Goal: Task Accomplishment & Management: Use online tool/utility

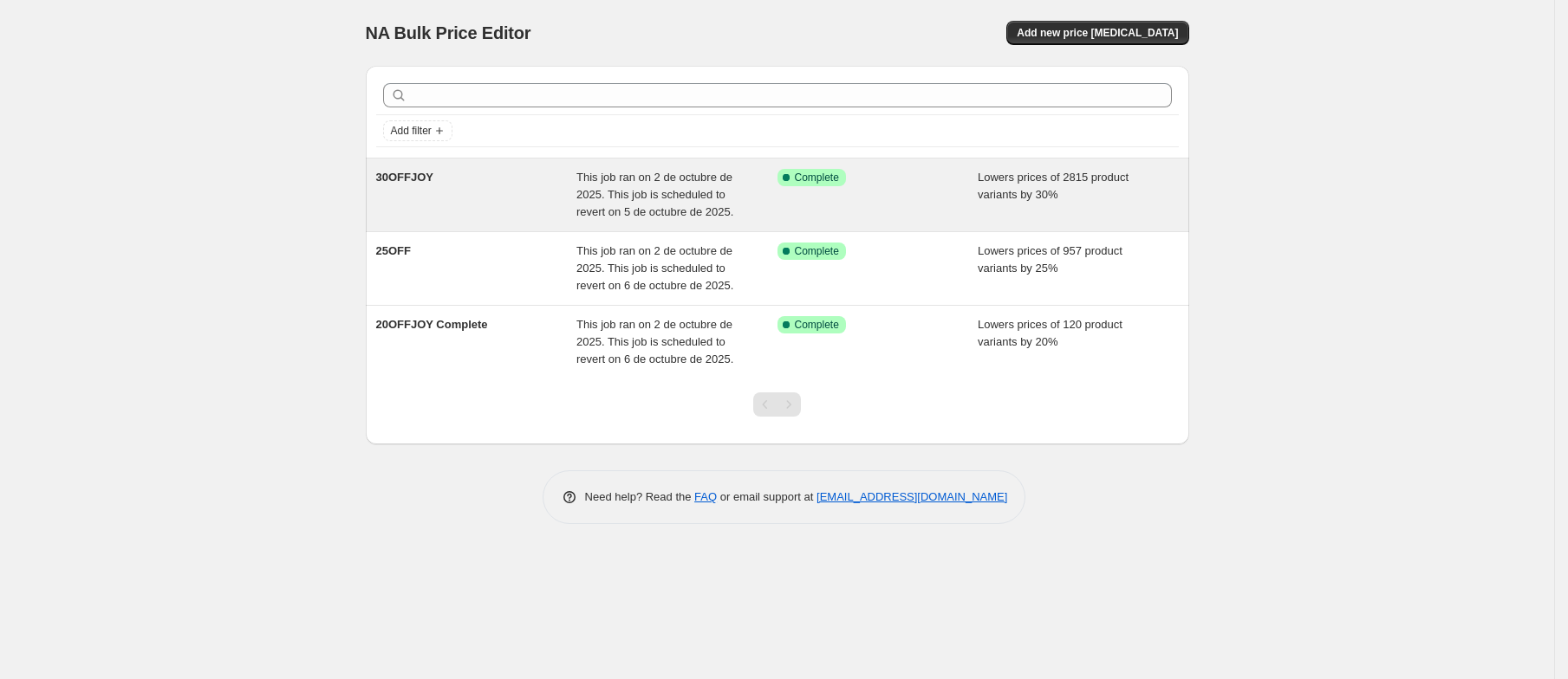
click at [390, 181] on span "30OFFJOY" at bounding box center [404, 177] width 57 height 13
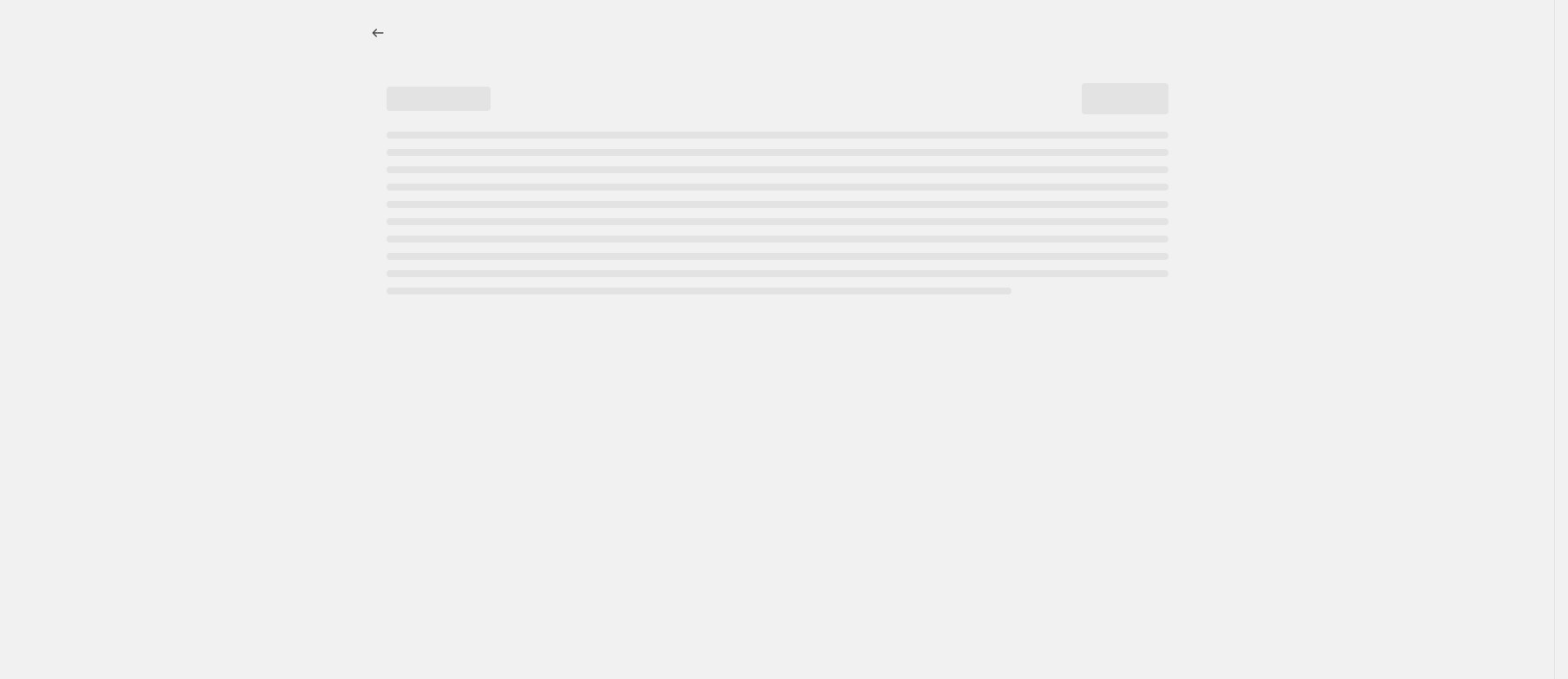
select select "percentage"
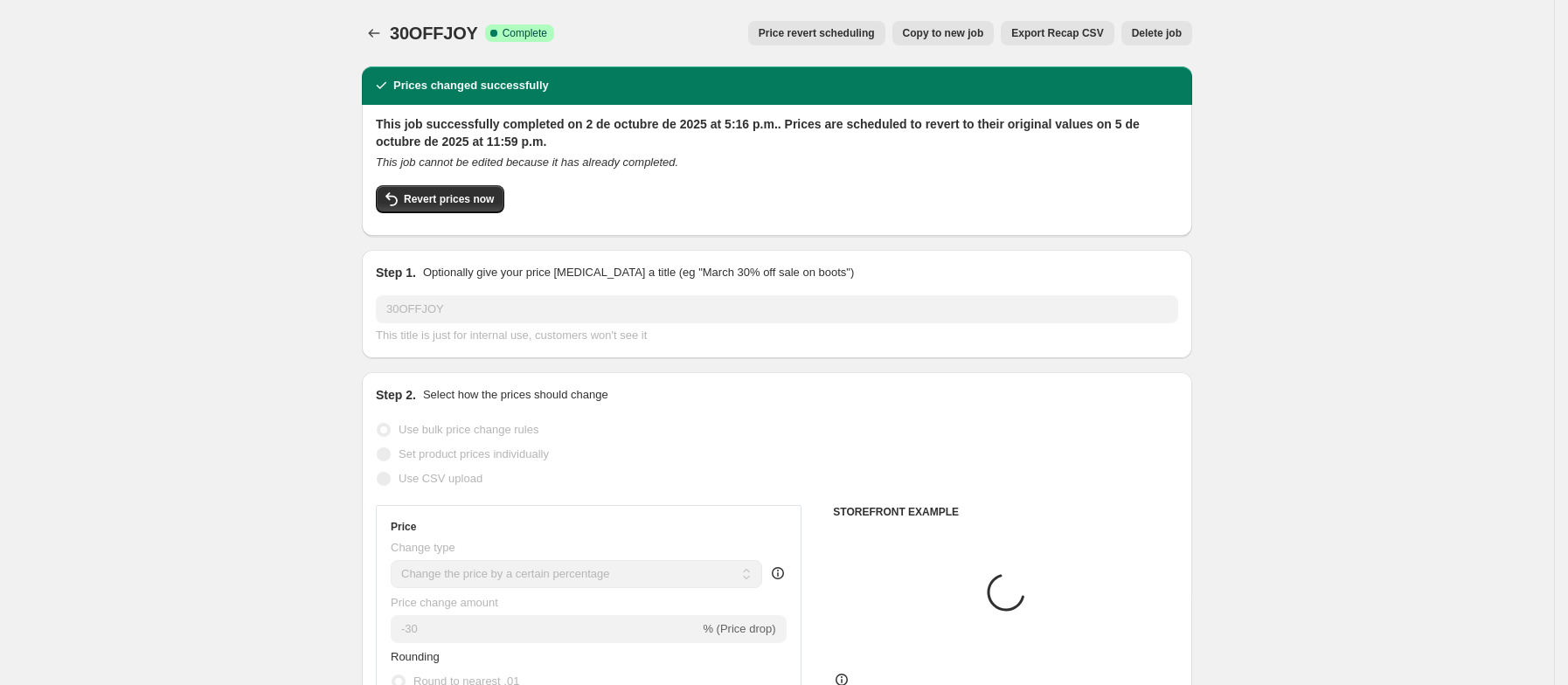
select select "collection"
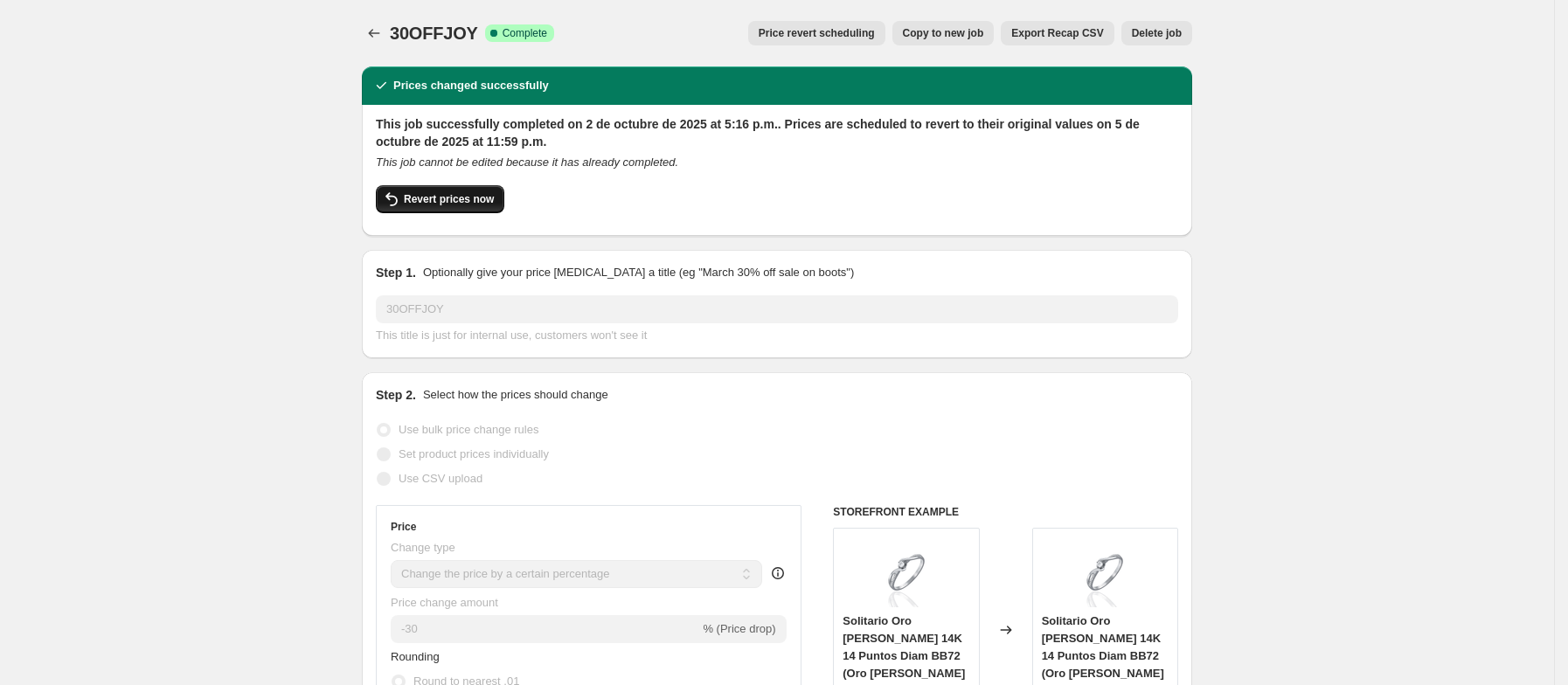
click at [447, 206] on button "Revert prices now" at bounding box center [440, 199] width 129 height 28
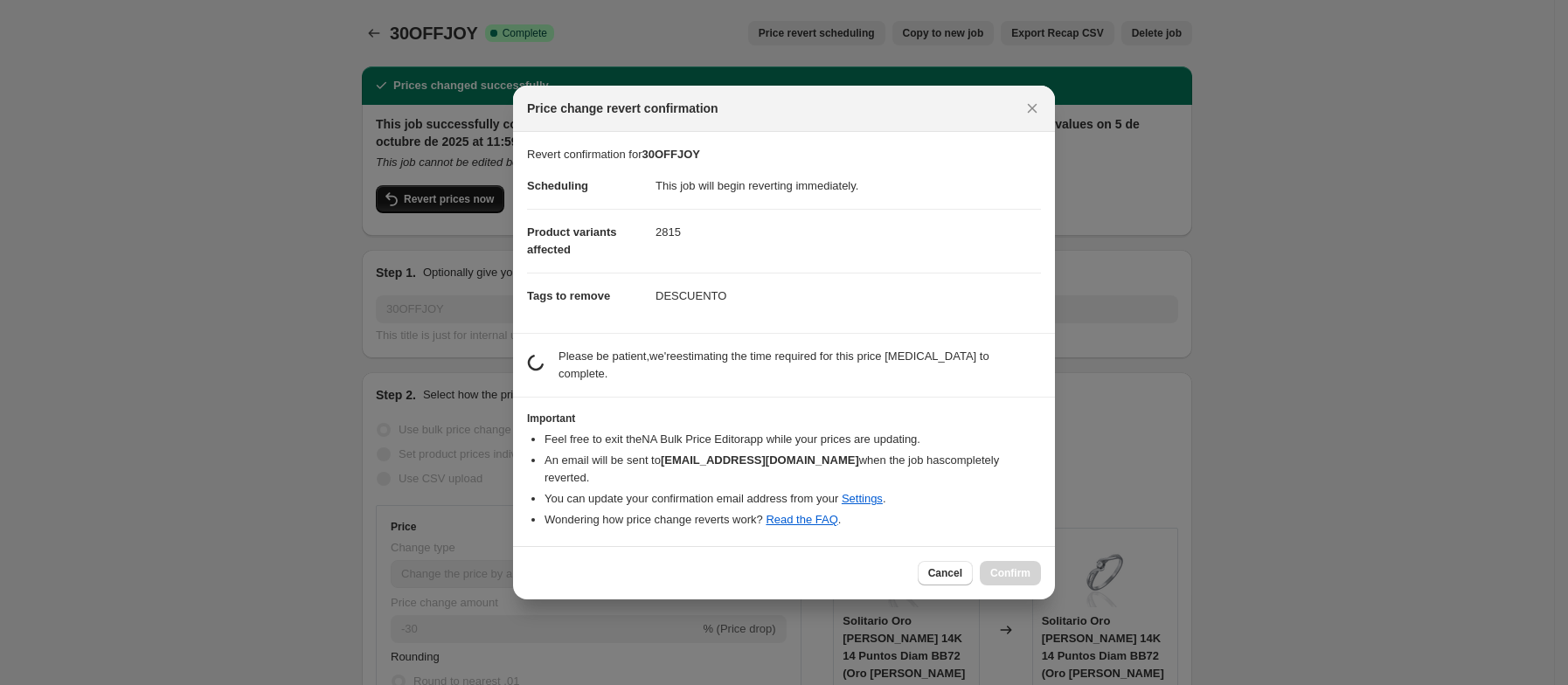
checkbox input "false"
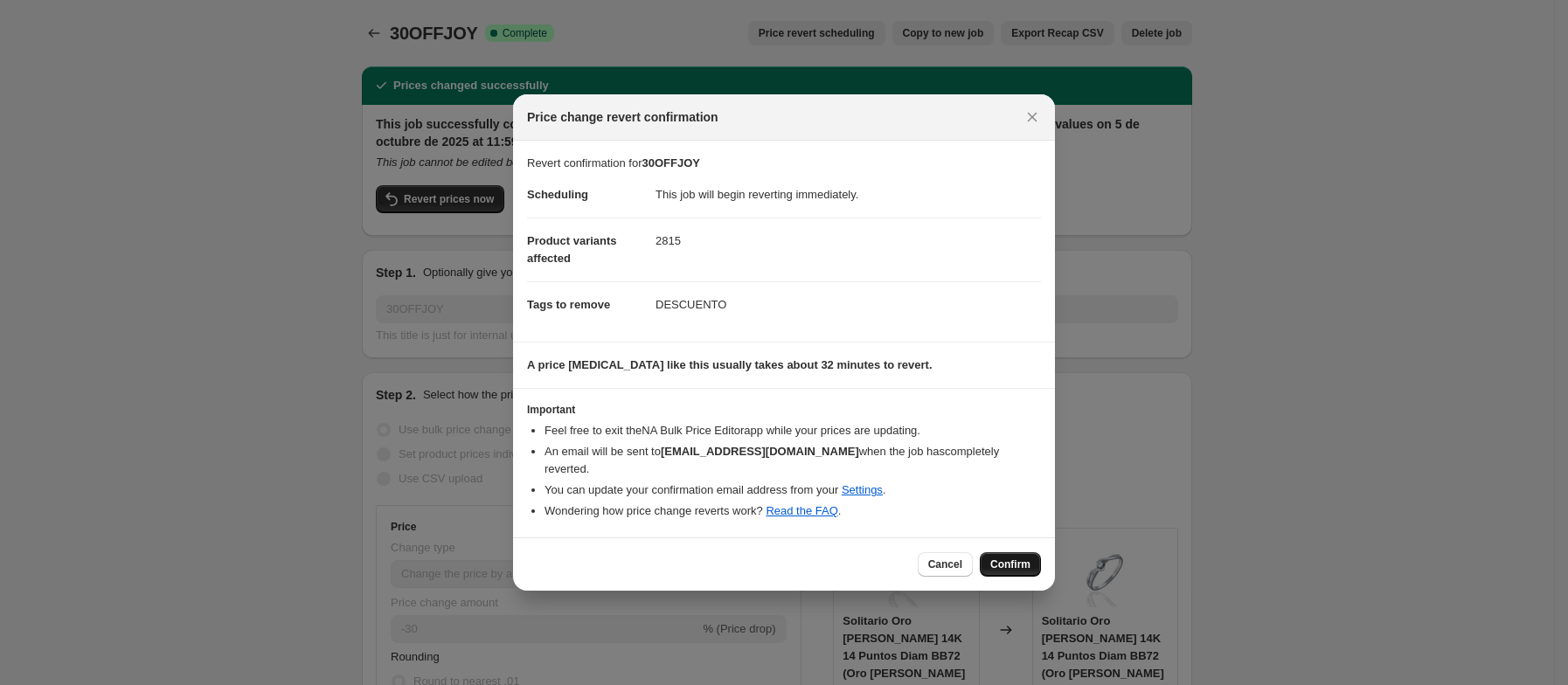
click at [1007, 563] on span "Confirm" at bounding box center [1011, 564] width 41 height 14
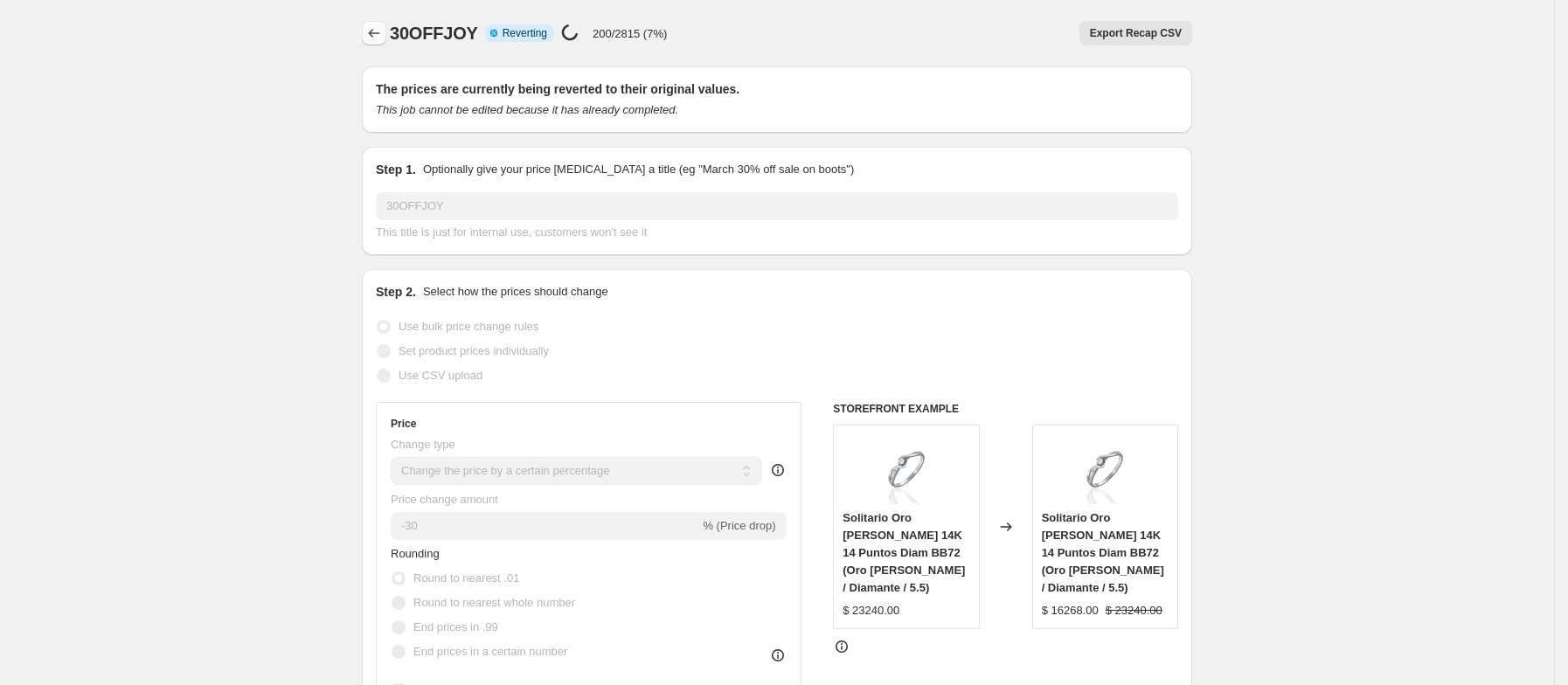
click at [378, 34] on icon "Price change jobs" at bounding box center [374, 34] width 18 height 18
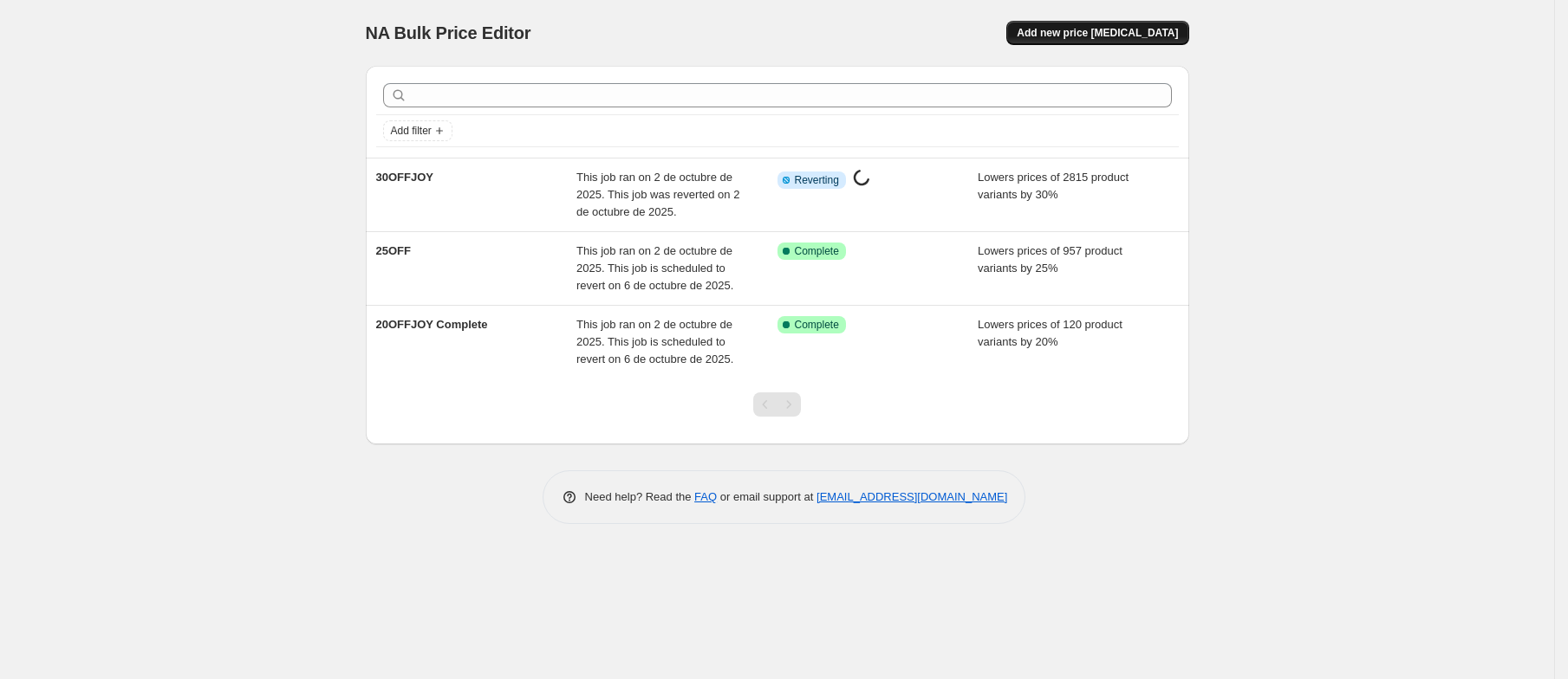
click at [1103, 38] on span "Add new price [MEDICAL_DATA]" at bounding box center [1098, 33] width 161 height 14
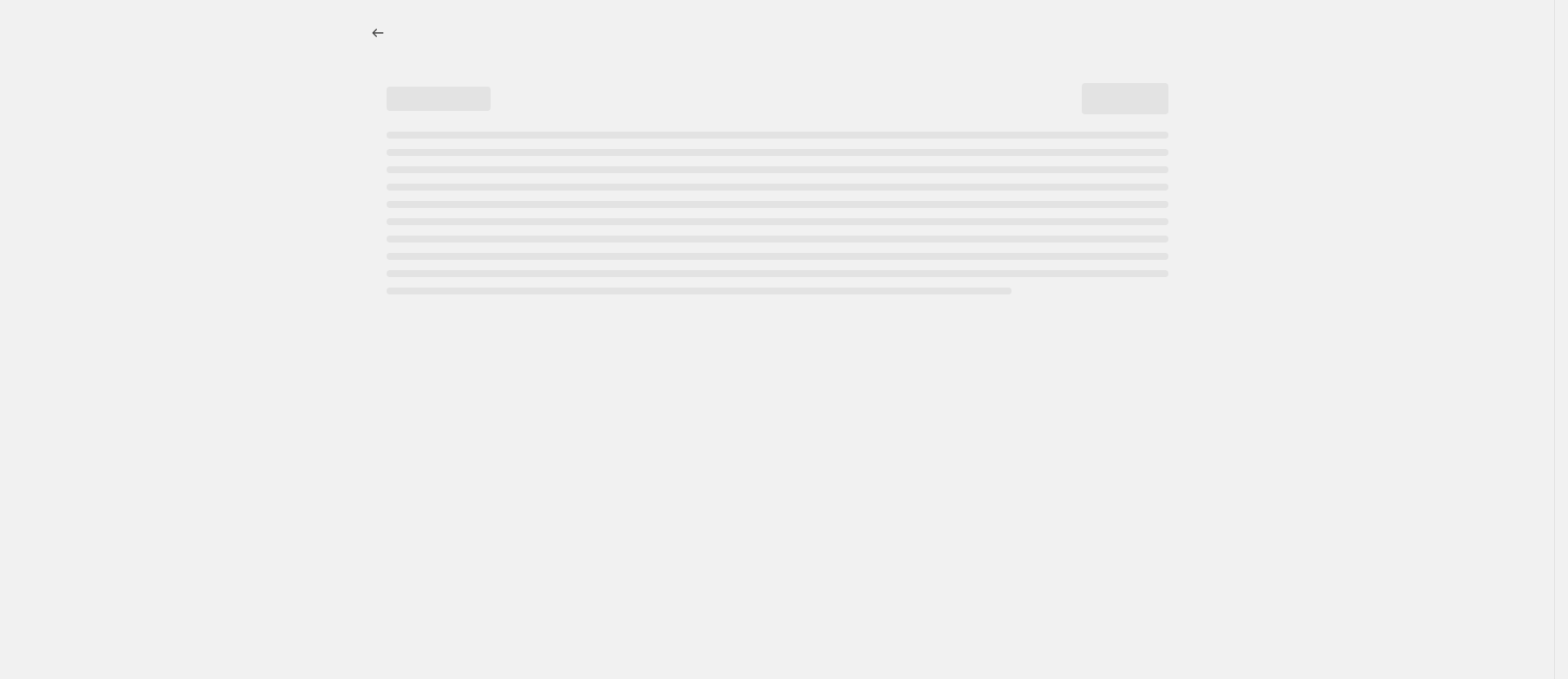
select select "percentage"
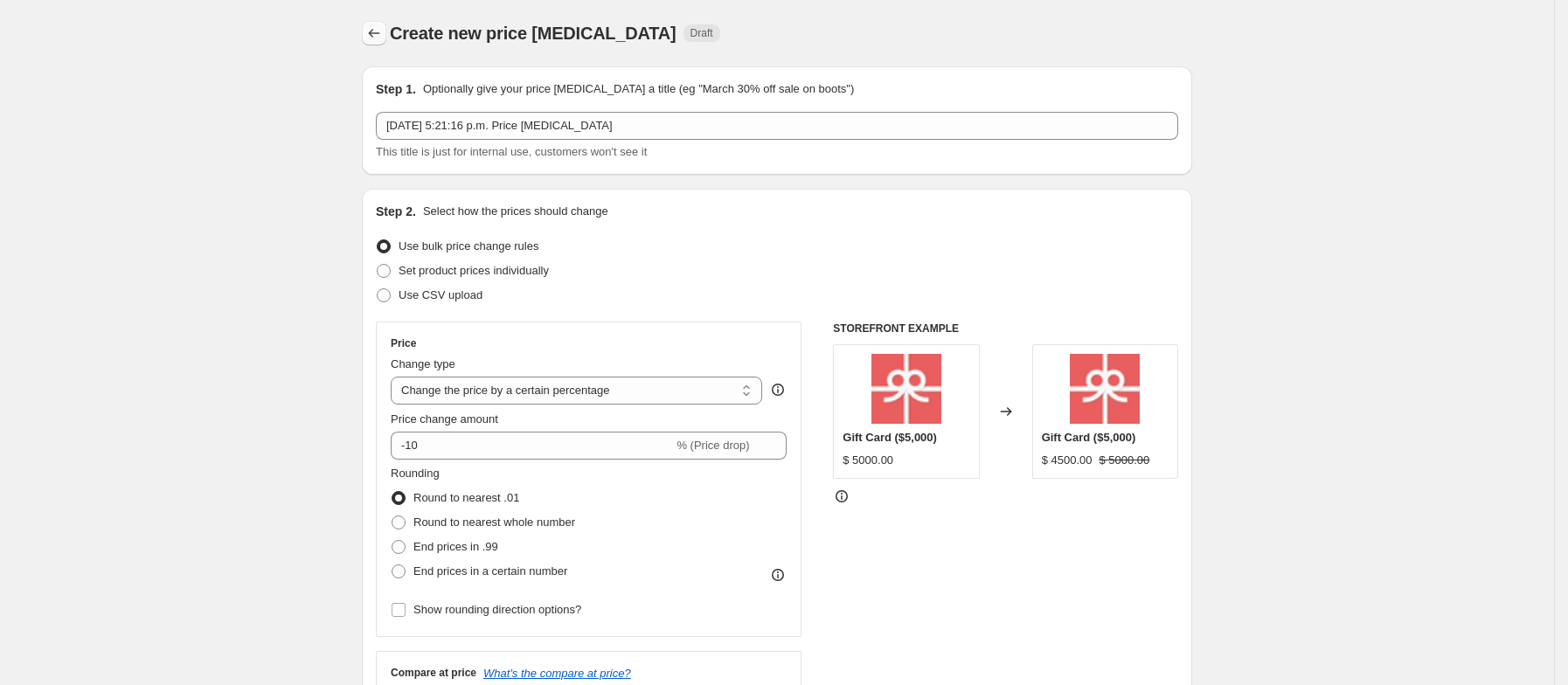
click at [383, 34] on icon "Price change jobs" at bounding box center [374, 34] width 18 height 18
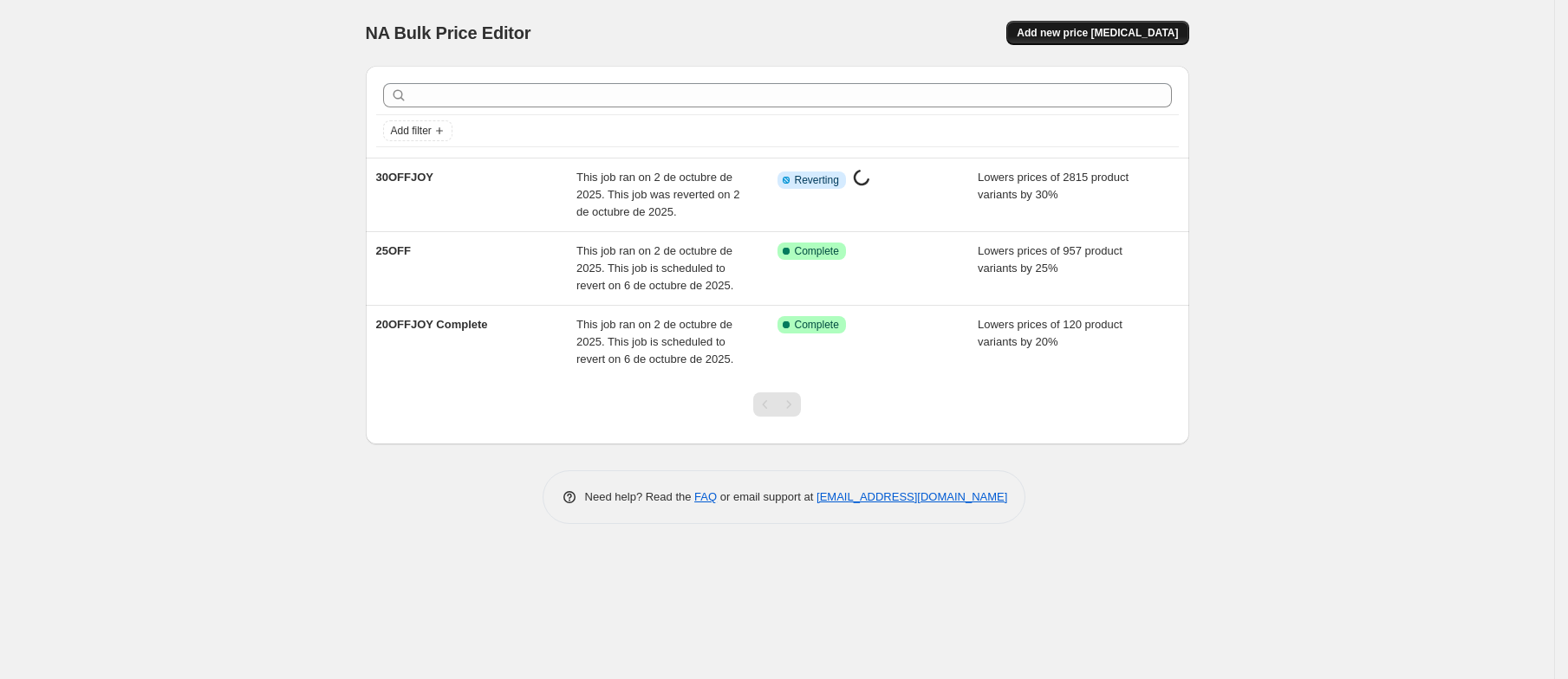
click at [1098, 41] on button "Add new price [MEDICAL_DATA]" at bounding box center [1098, 33] width 182 height 24
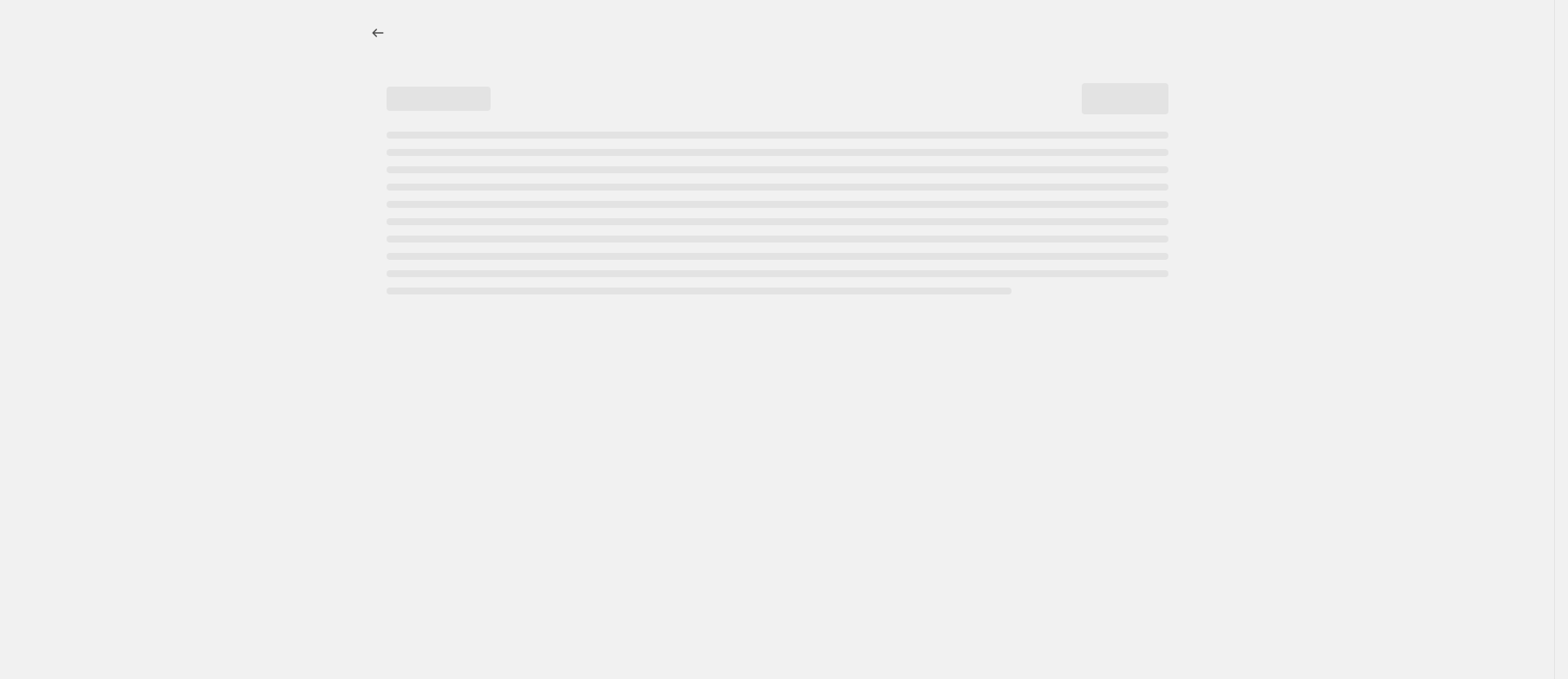
select select "percentage"
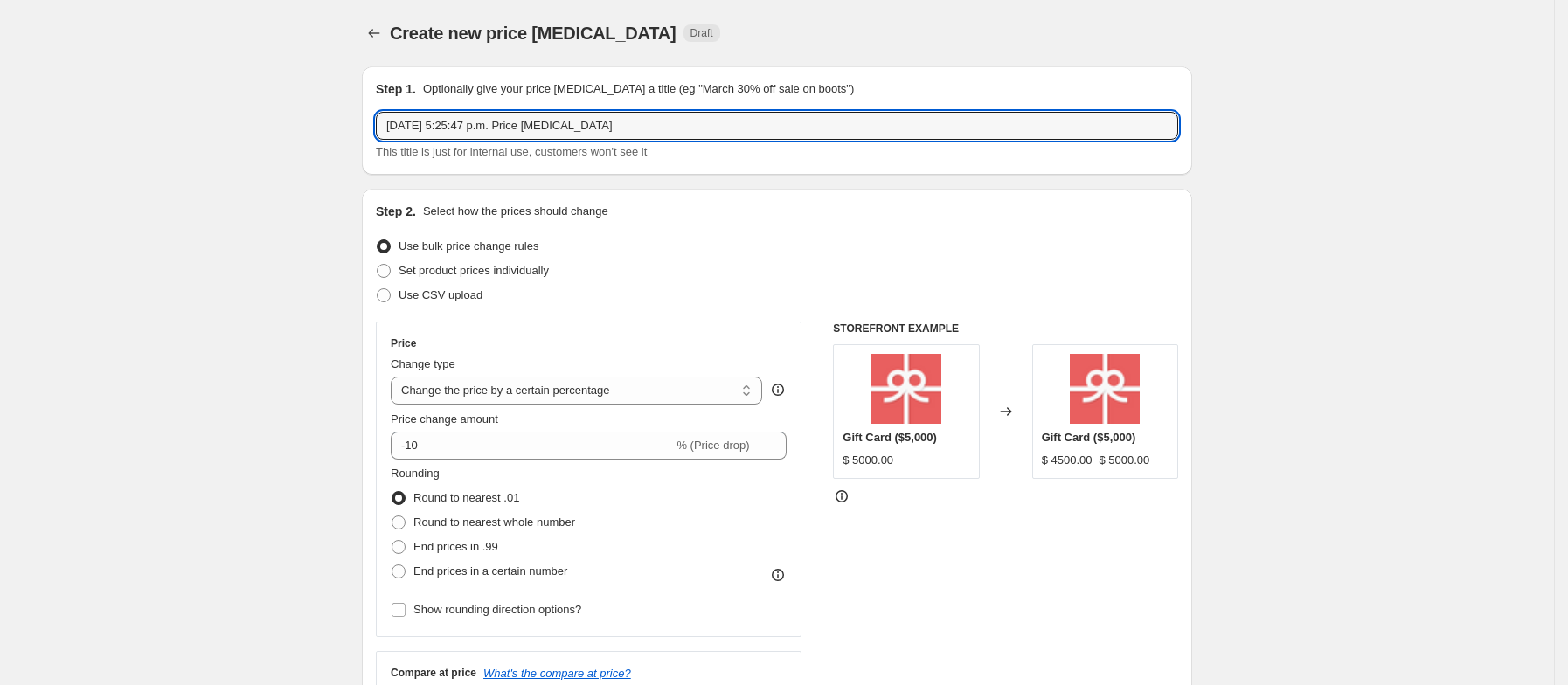
drag, startPoint x: 604, startPoint y: 128, endPoint x: 316, endPoint y: 139, distance: 288.2
type input "15OFFJOY"
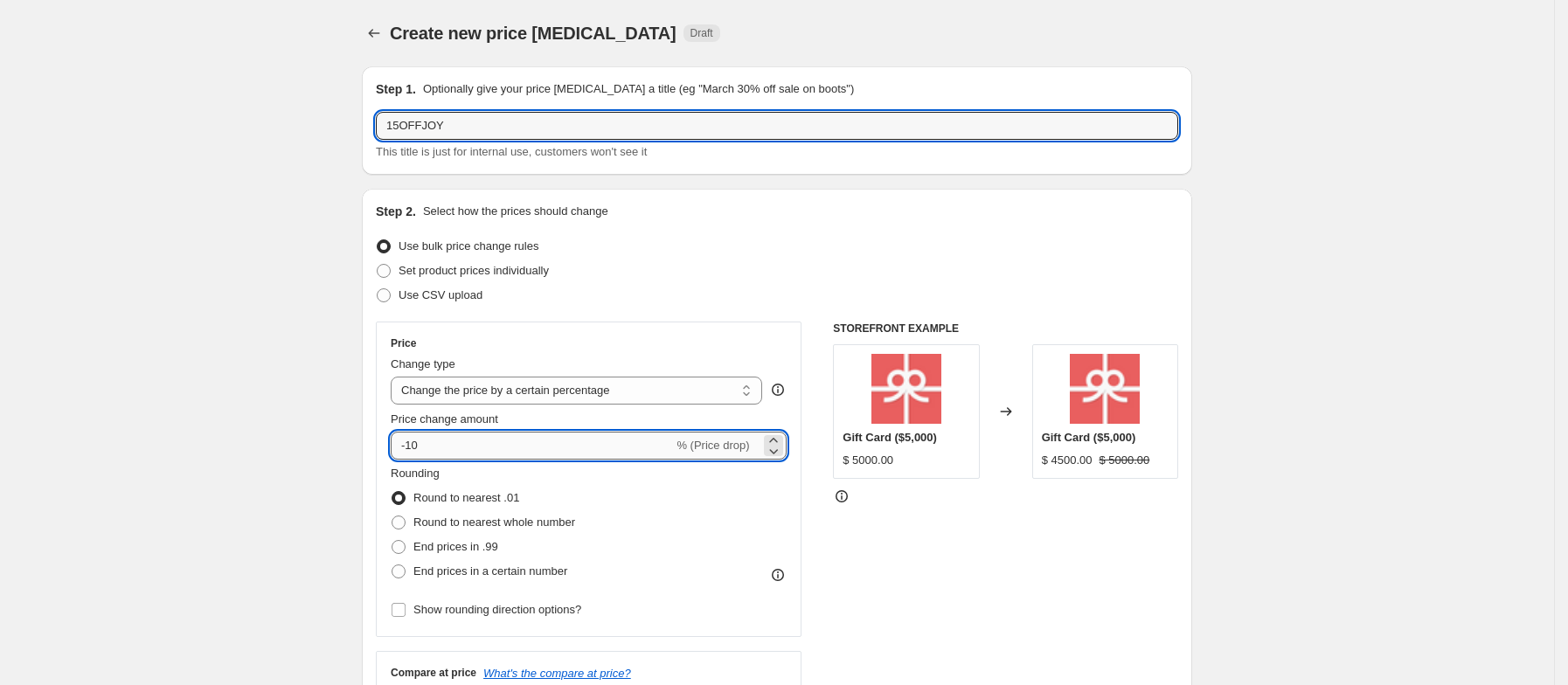
click at [447, 450] on input "-10" at bounding box center [532, 446] width 282 height 28
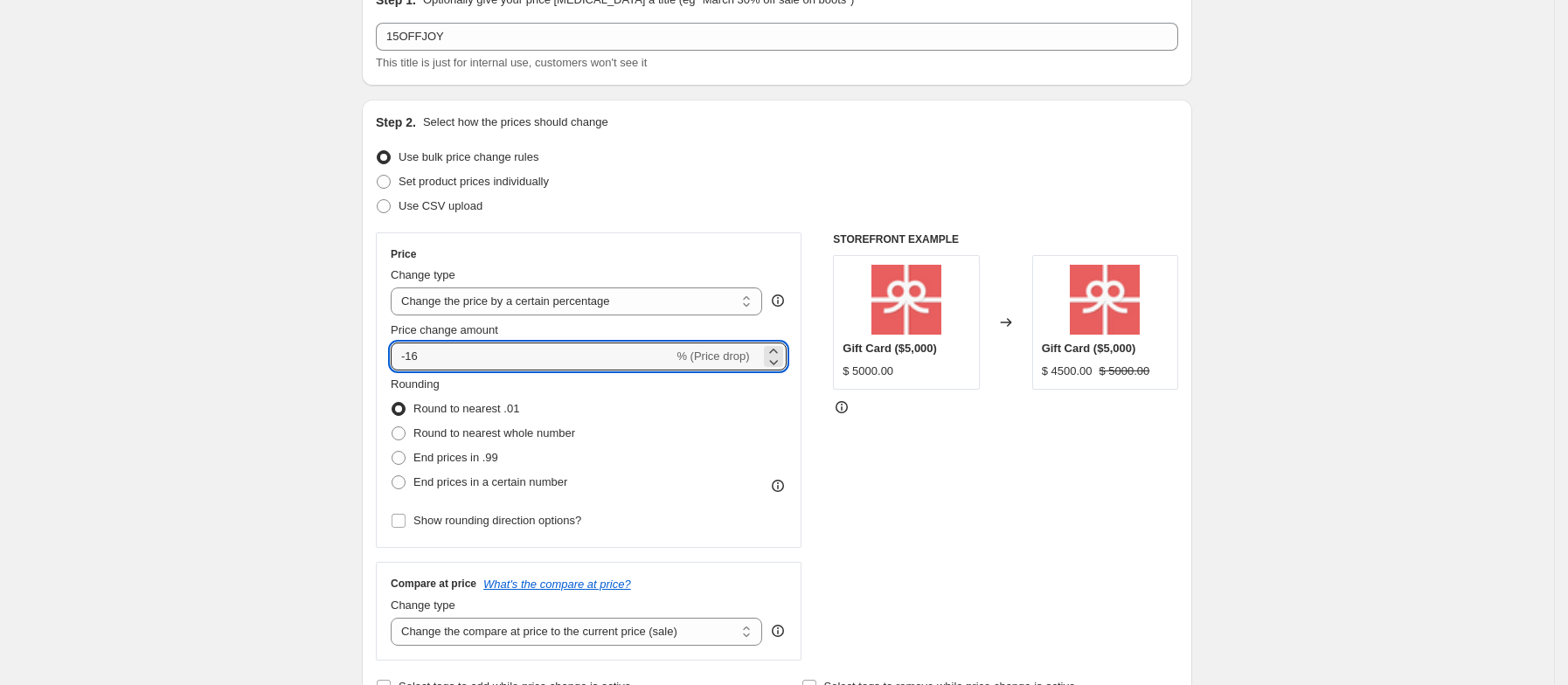
scroll to position [131, 0]
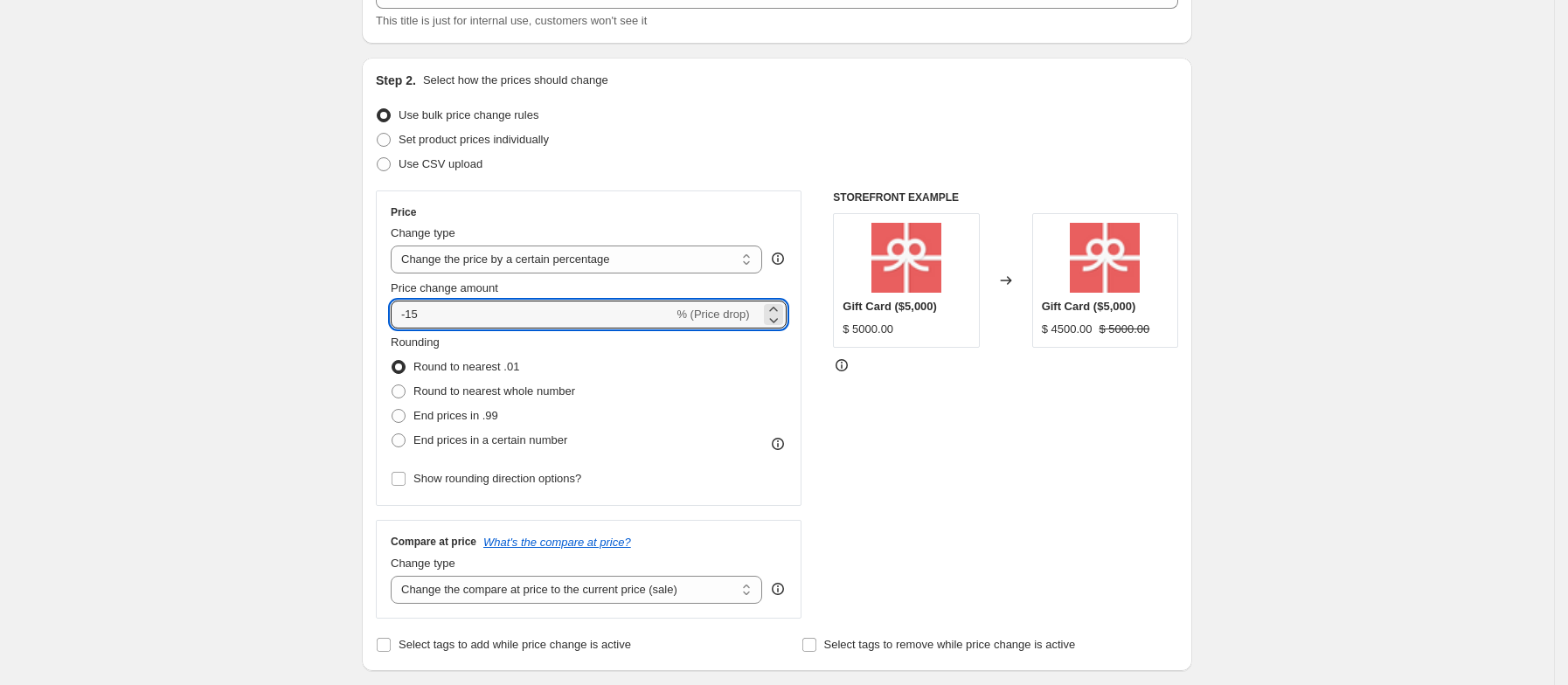
type input "-15"
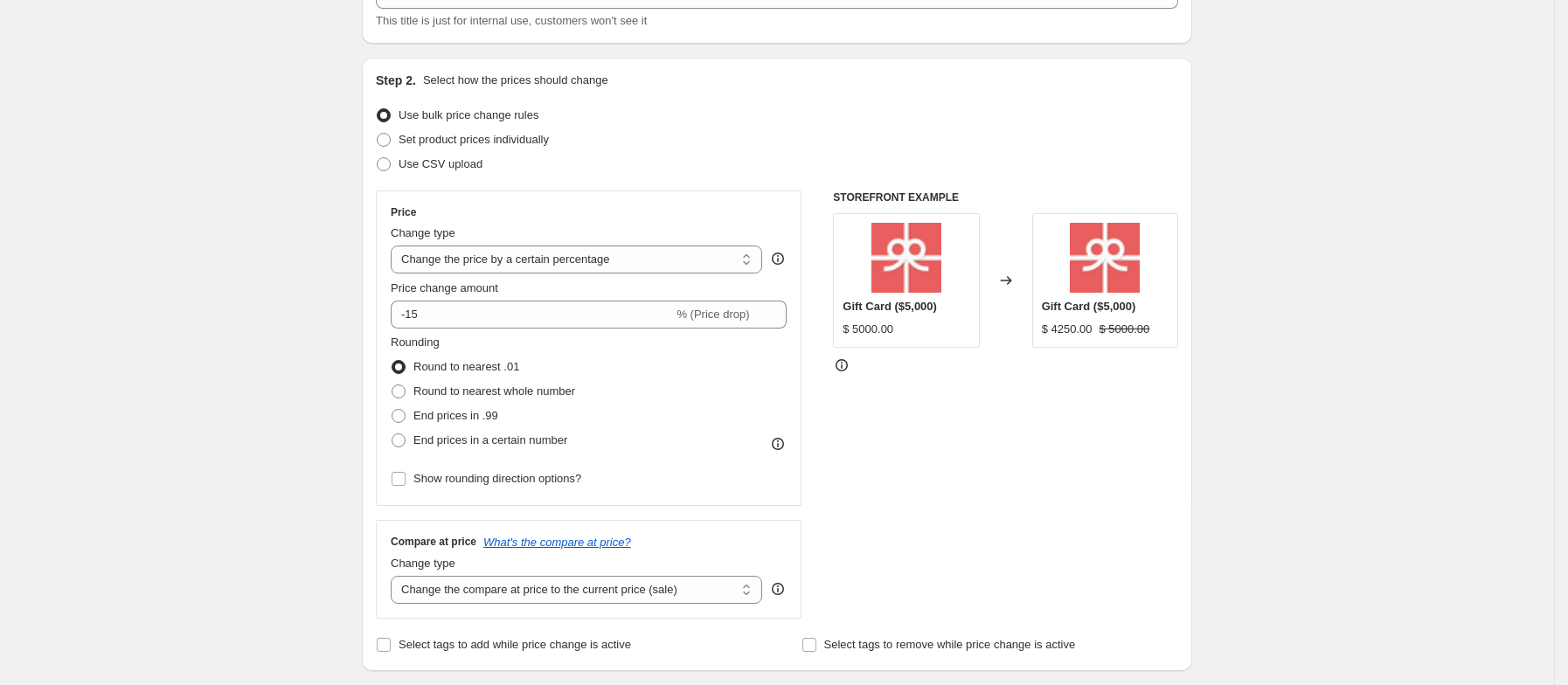
click at [370, 459] on div "Step 2. Select how the prices should change Use bulk price change rules Set pro…" at bounding box center [777, 364] width 831 height 614
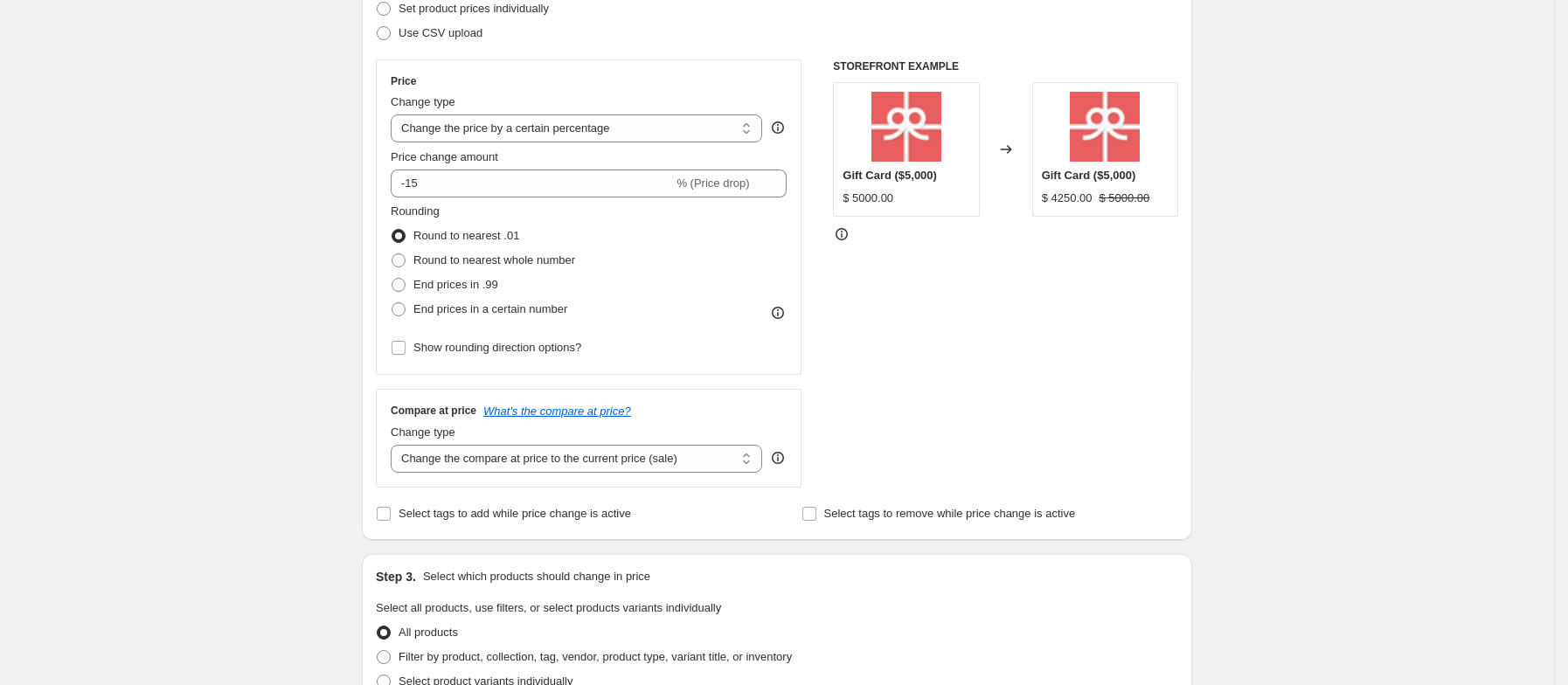
click at [223, 461] on div "Create new price [MEDICAL_DATA]. This page is ready Create new price [MEDICAL_D…" at bounding box center [777, 614] width 1554 height 1752
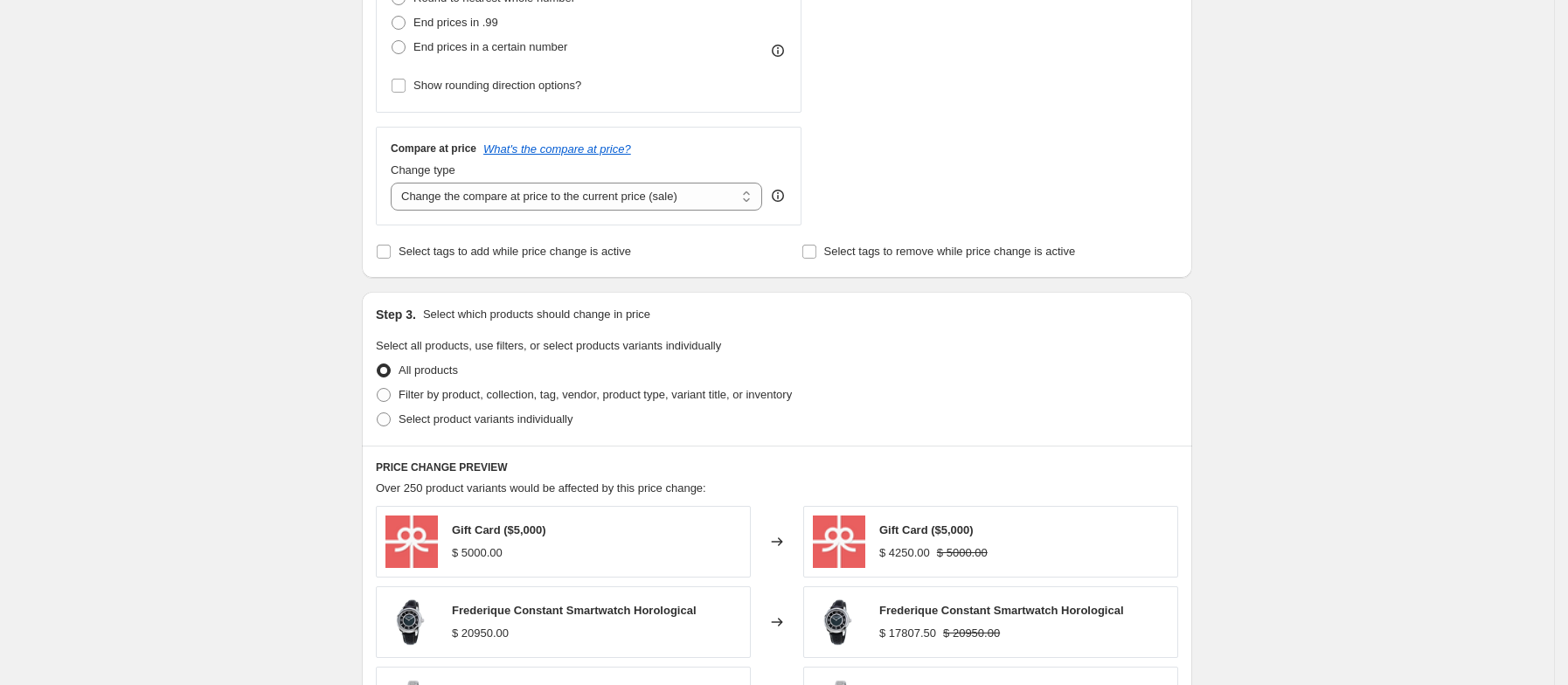
scroll to position [655, 0]
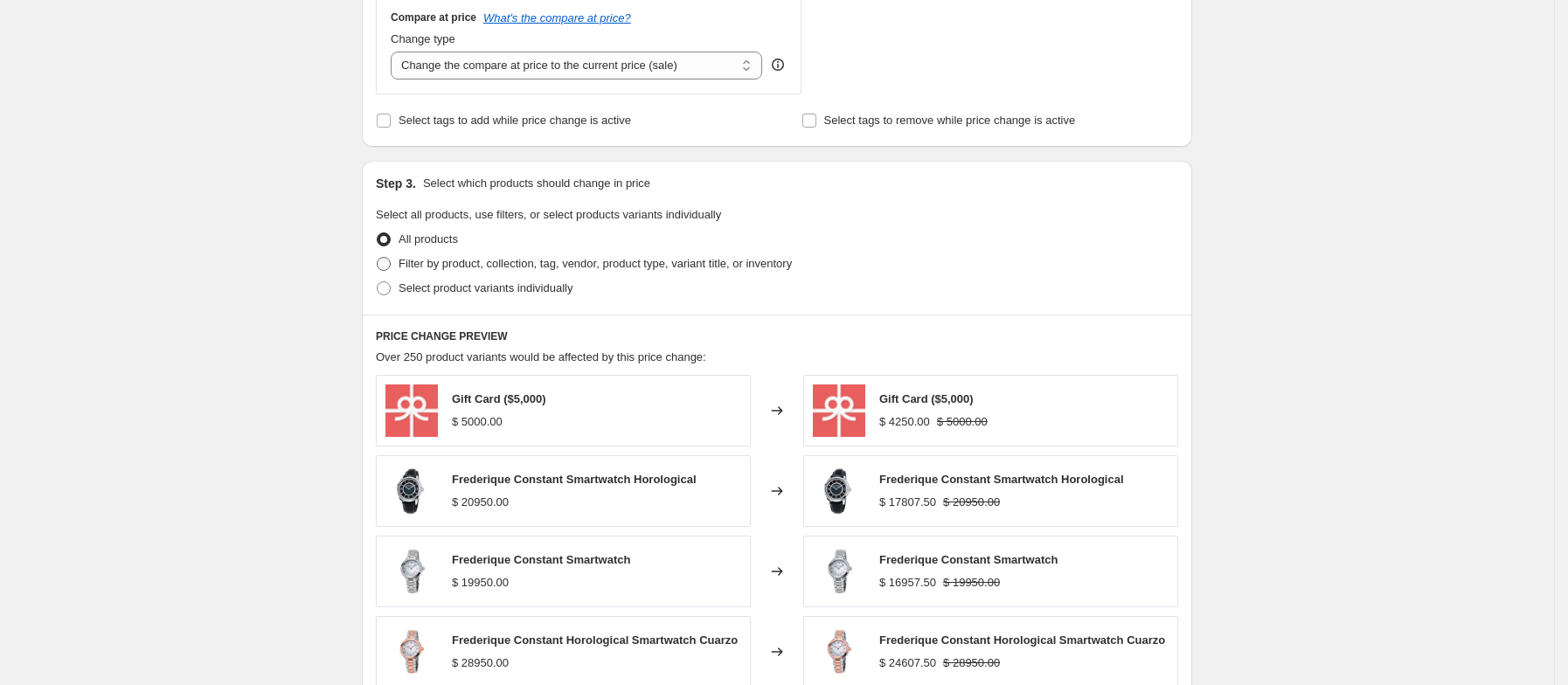
click at [389, 264] on span at bounding box center [384, 264] width 14 height 14
click at [377, 257] on input "Filter by product, collection, tag, vendor, product type, variant title, or inv…" at bounding box center [377, 257] width 1 height 1
radio input "true"
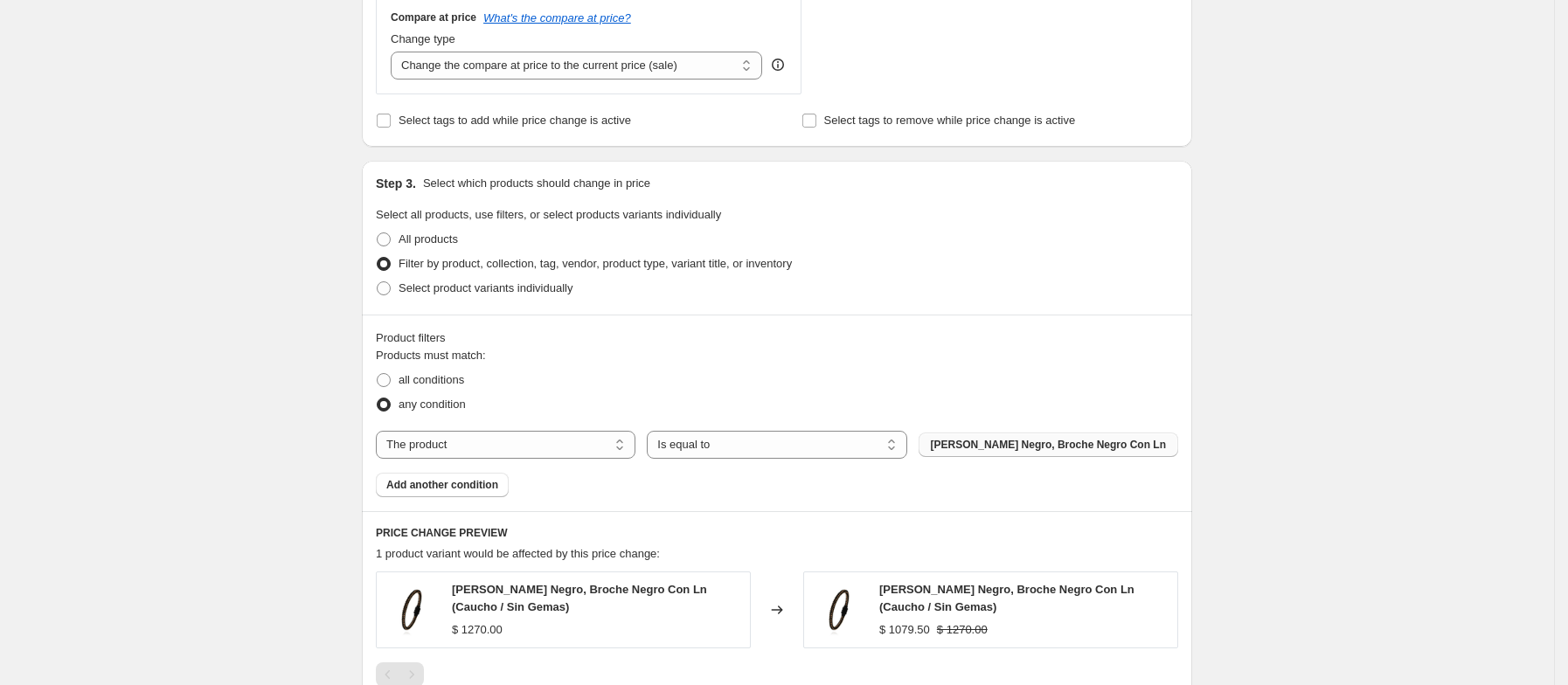
click at [982, 445] on span "[PERSON_NAME] Negro, Broche Negro Con Ln" at bounding box center [1049, 445] width 235 height 14
click at [467, 450] on select "The product The product's collection The product's tag The product's vendor The…" at bounding box center [505, 445] width 259 height 28
select select "collection"
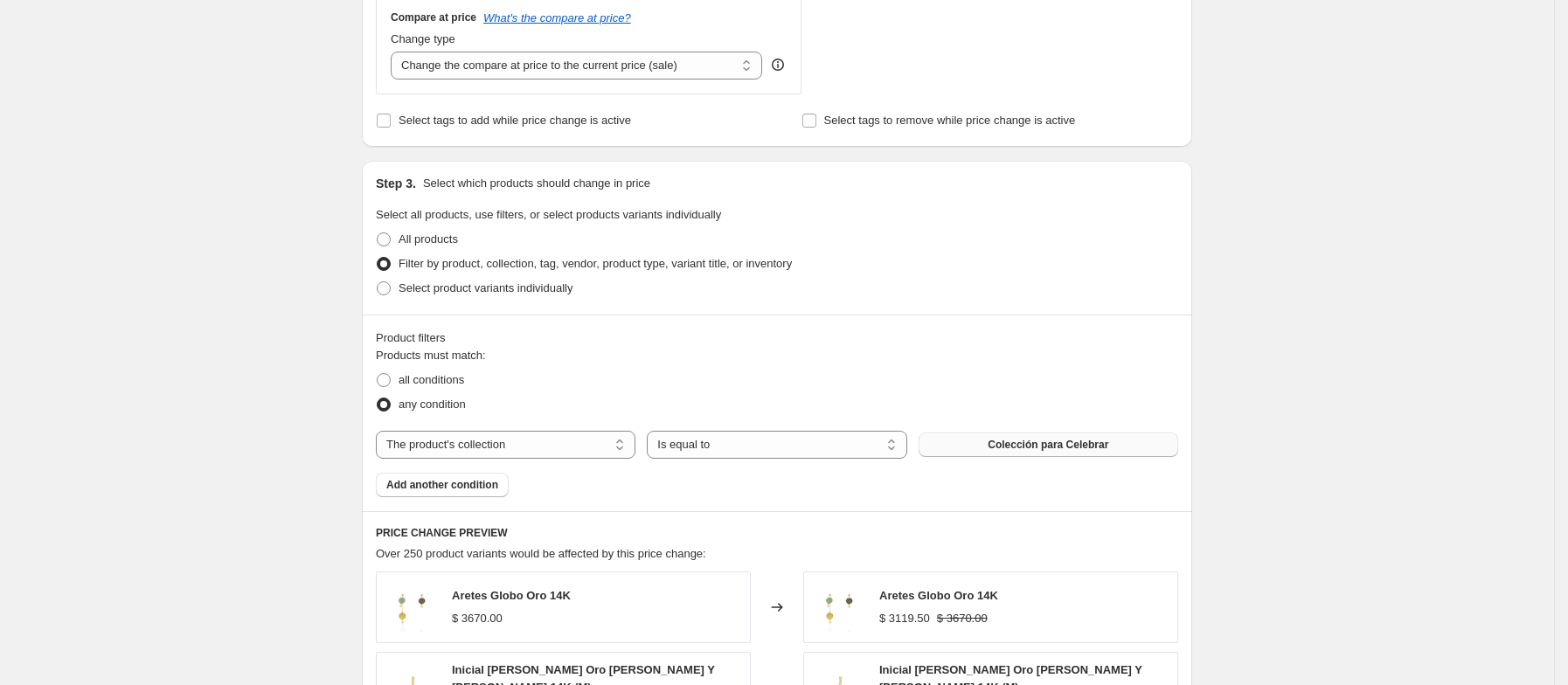
click at [1008, 444] on span "Colección para Celebrar" at bounding box center [1048, 445] width 121 height 14
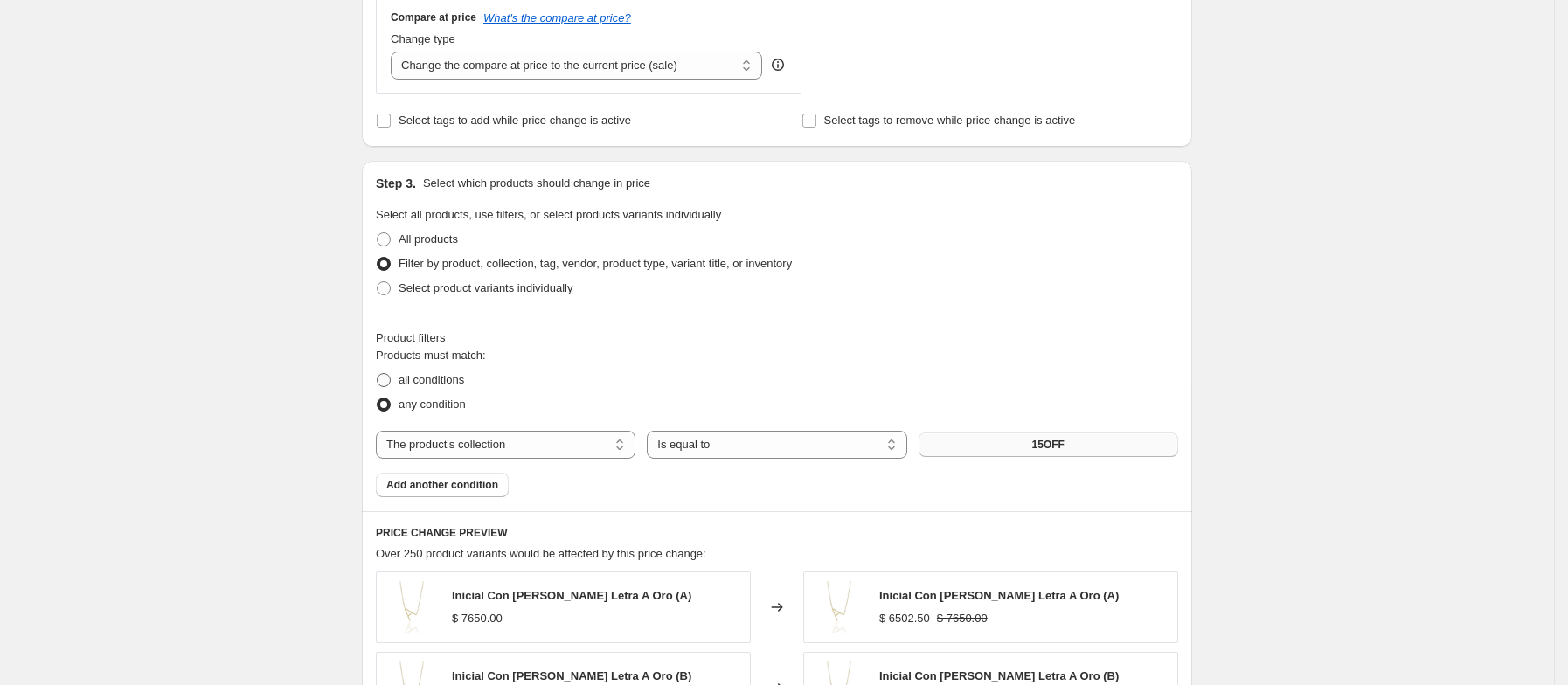
click at [389, 383] on span at bounding box center [384, 380] width 14 height 14
click at [377, 374] on input "all conditions" at bounding box center [377, 373] width 1 height 1
radio input "true"
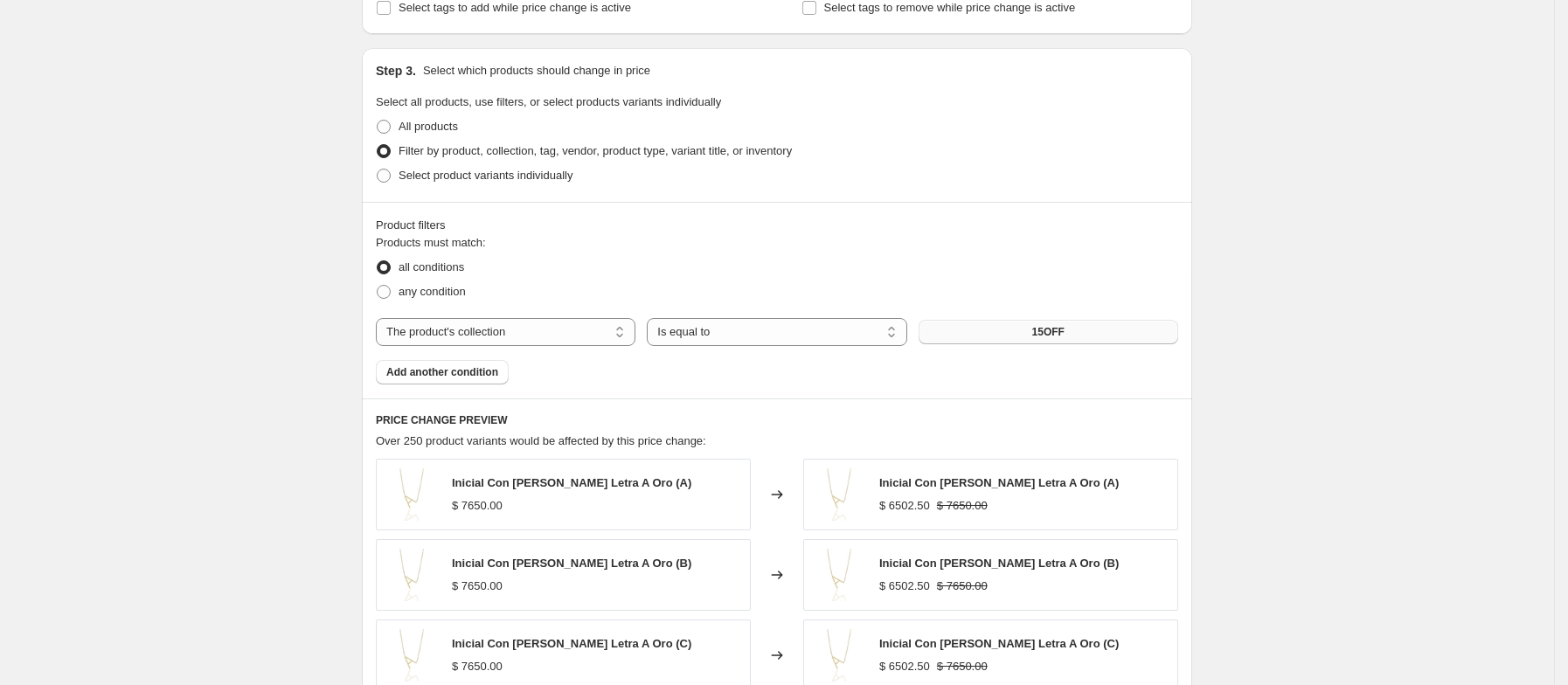
scroll to position [918, 0]
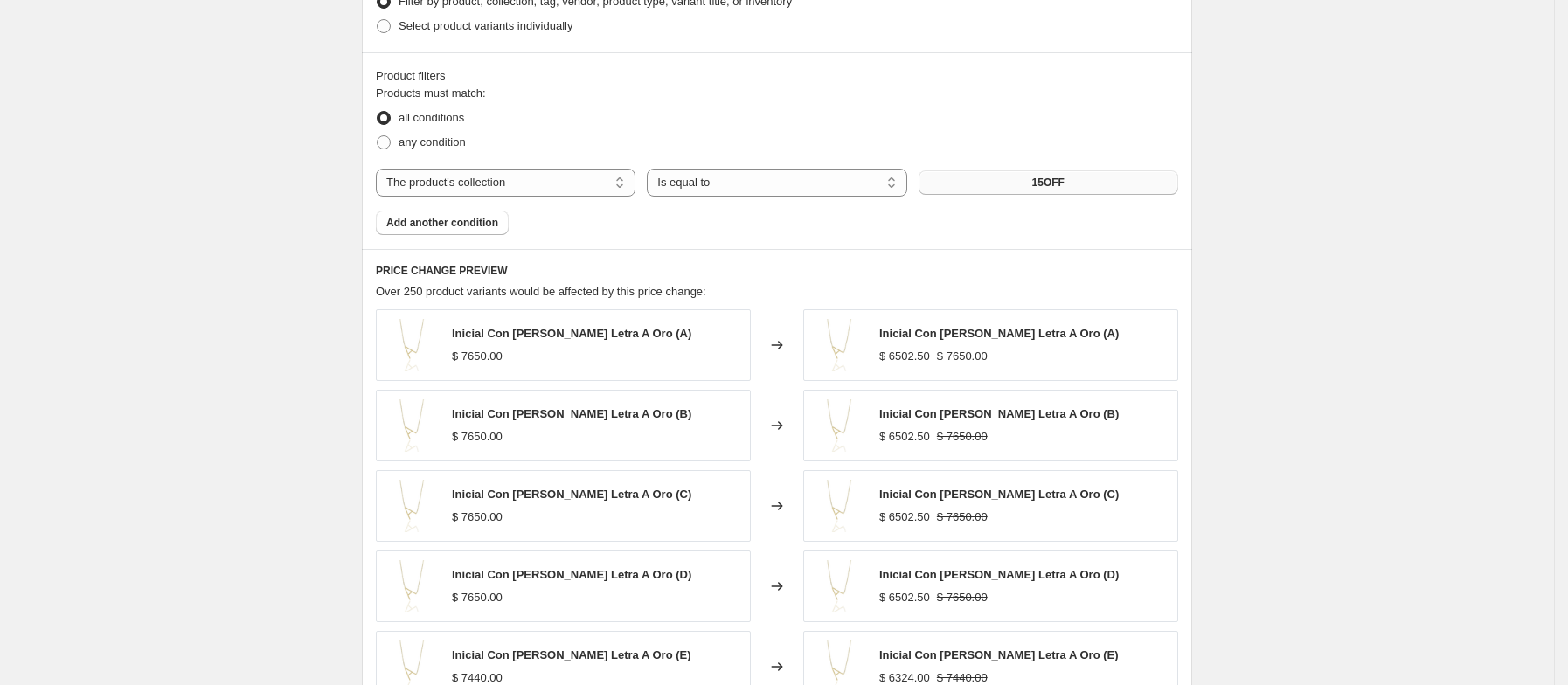
click at [325, 306] on div "Create new price [MEDICAL_DATA]. This page is ready Create new price [MEDICAL_D…" at bounding box center [777, 54] width 1554 height 1944
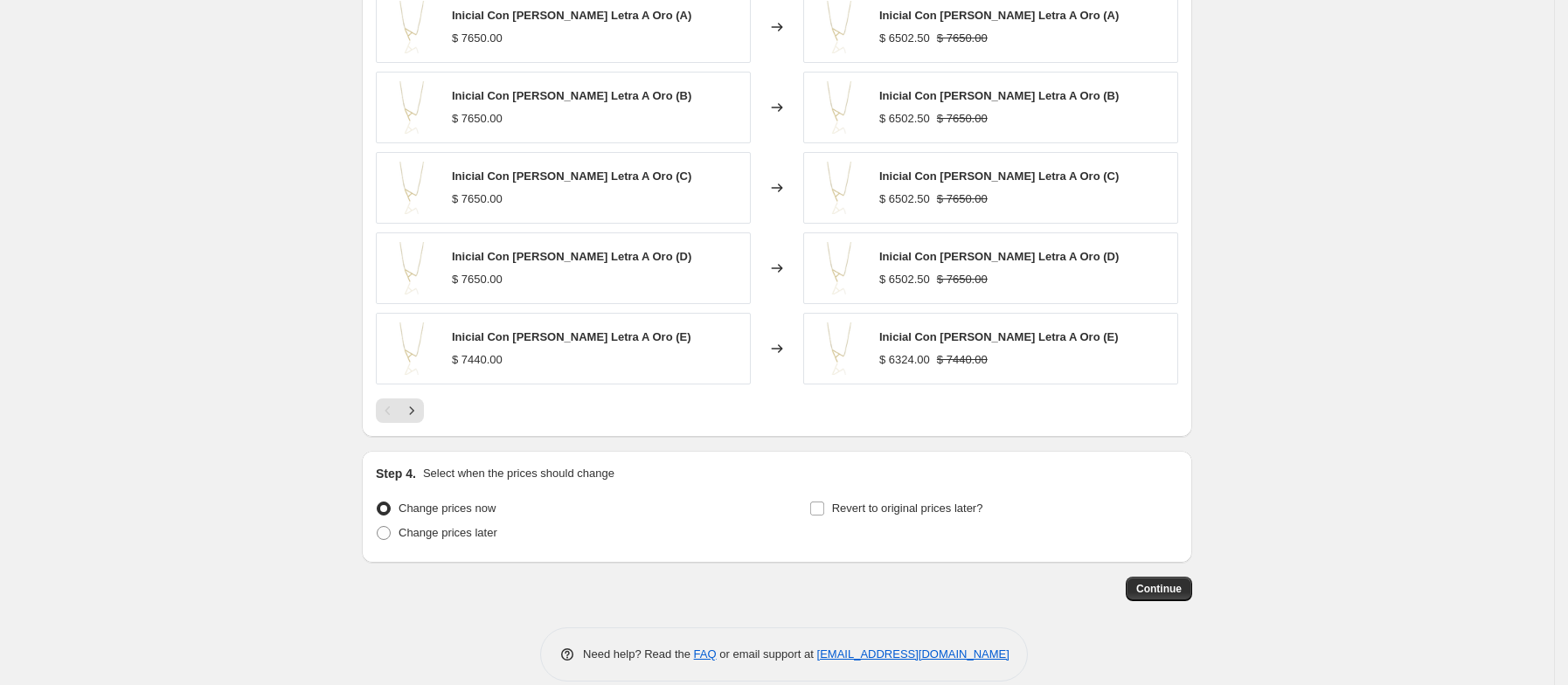
scroll to position [1264, 0]
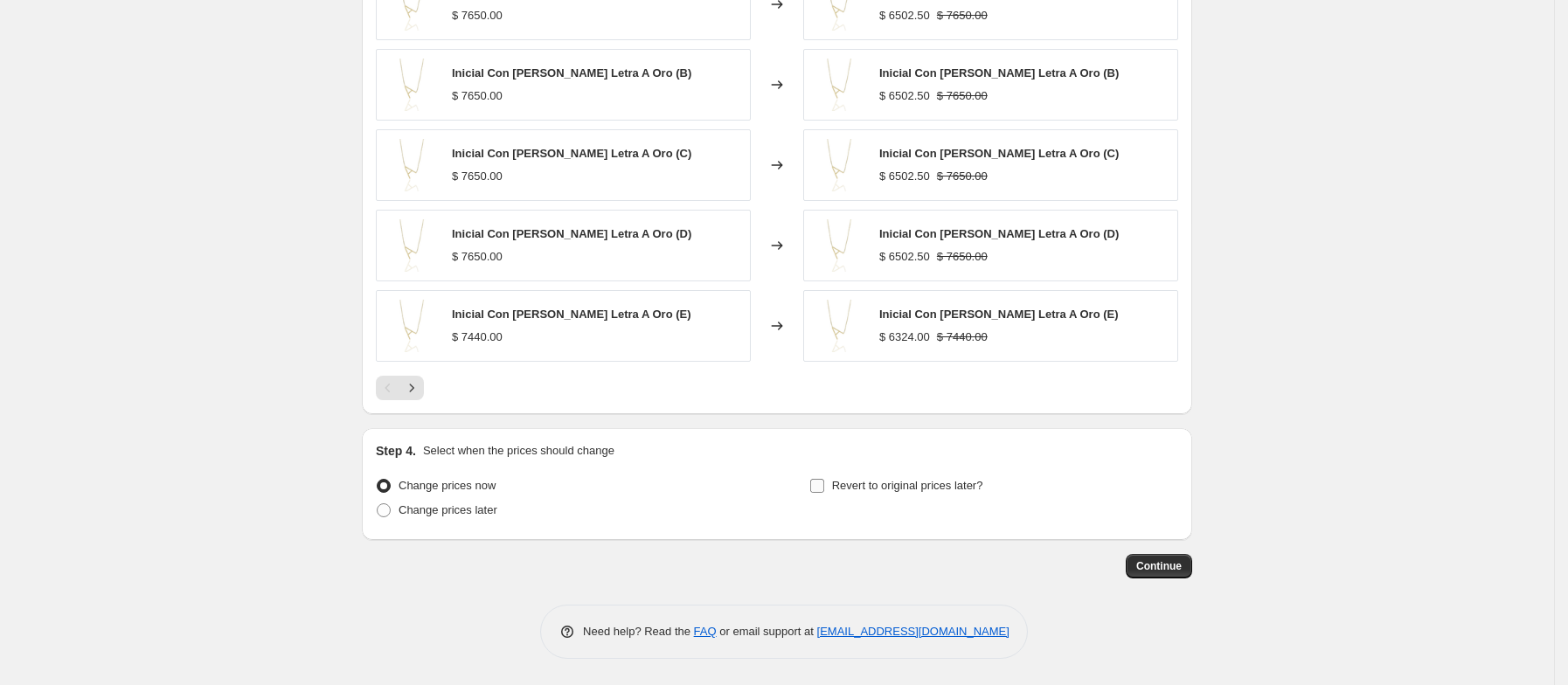
click at [824, 488] on input "Revert to original prices later?" at bounding box center [818, 486] width 14 height 14
checkbox input "true"
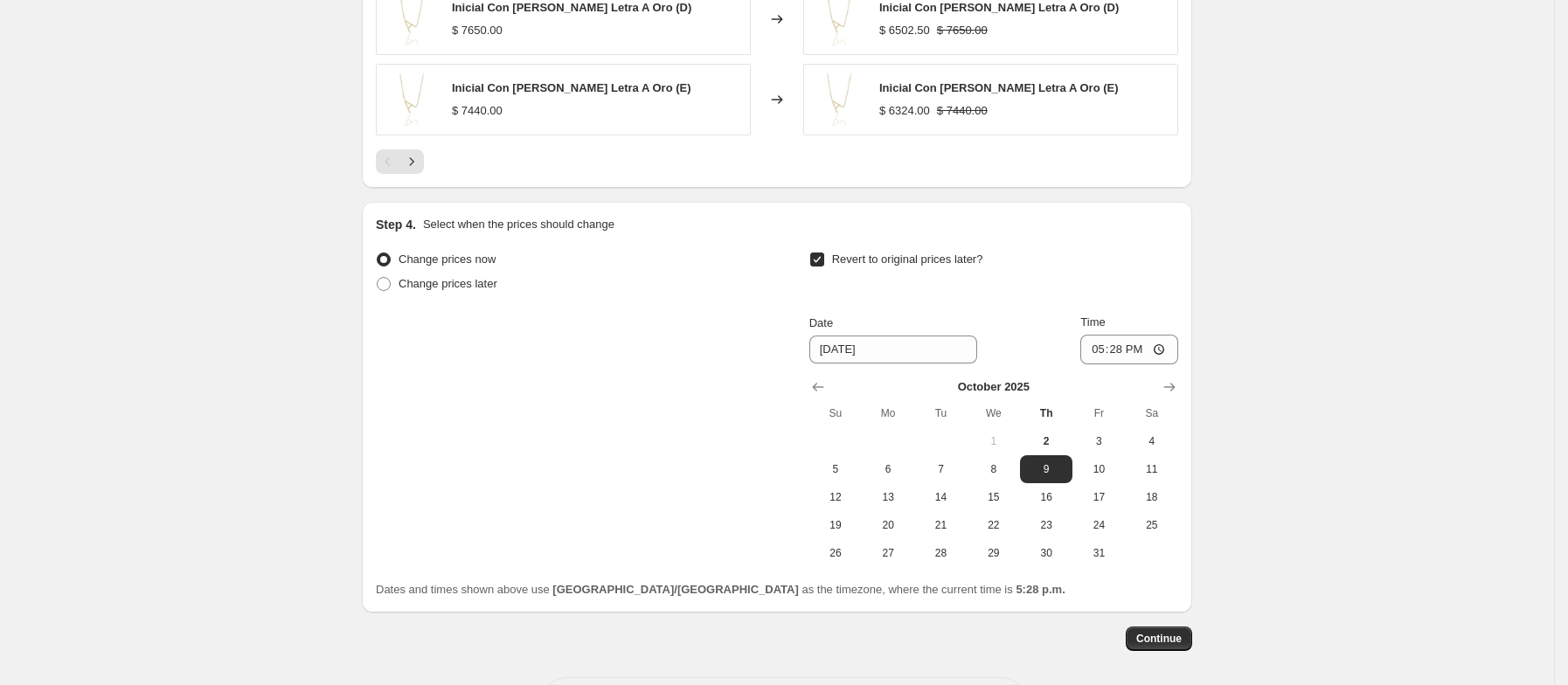
scroll to position [1527, 0]
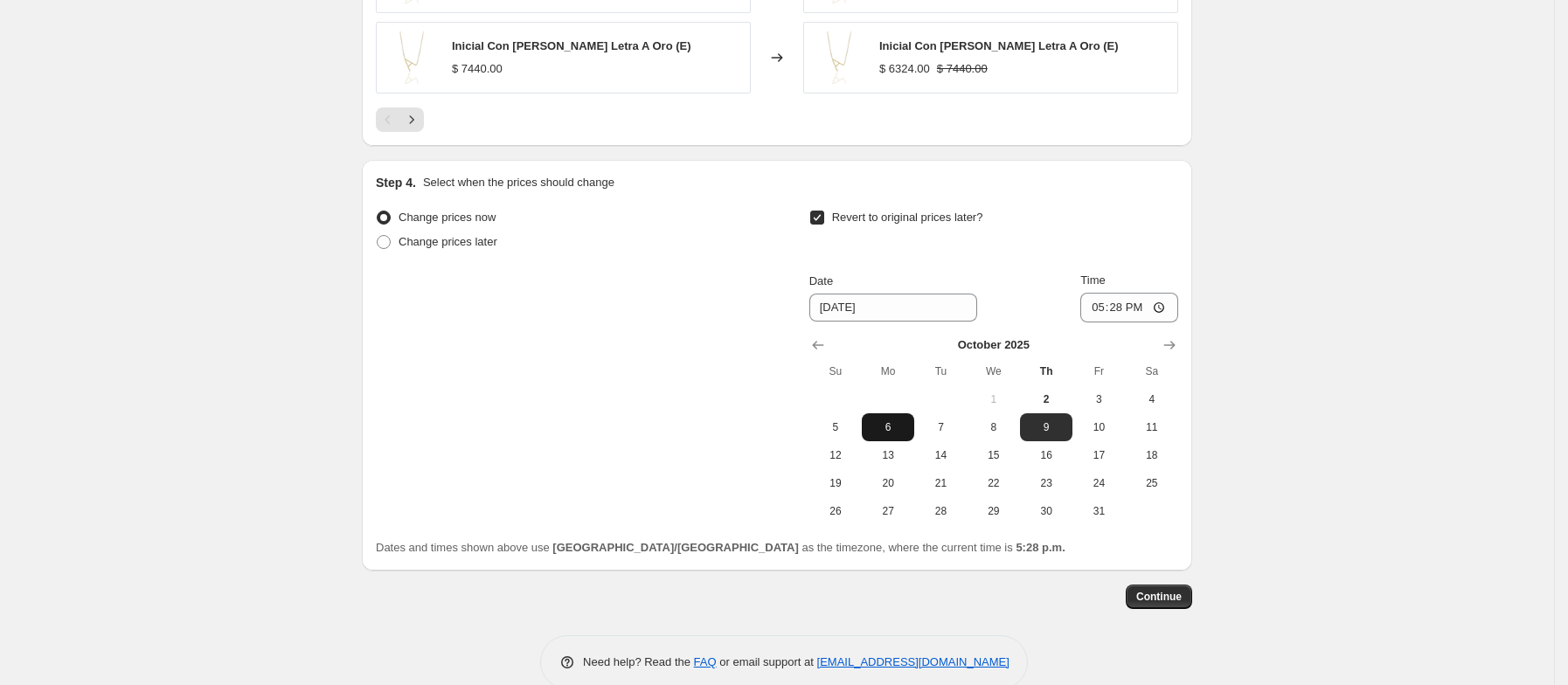
click at [890, 429] on span "6" at bounding box center [888, 428] width 39 height 14
type input "[DATE]"
click at [1100, 317] on input "17:28" at bounding box center [1129, 308] width 98 height 30
type input "08:30"
click at [1124, 278] on div "Time" at bounding box center [1129, 280] width 98 height 18
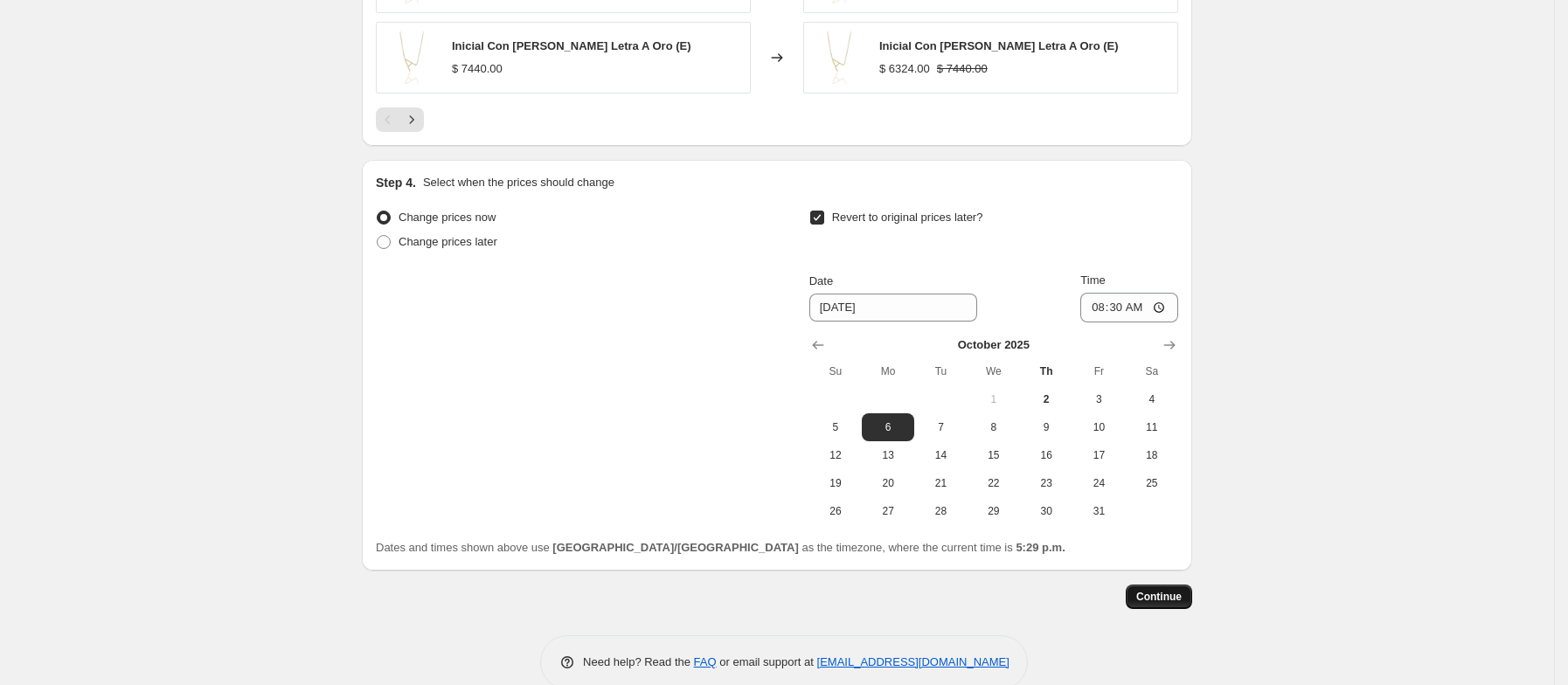
click at [1161, 600] on span "Continue" at bounding box center [1160, 597] width 46 height 14
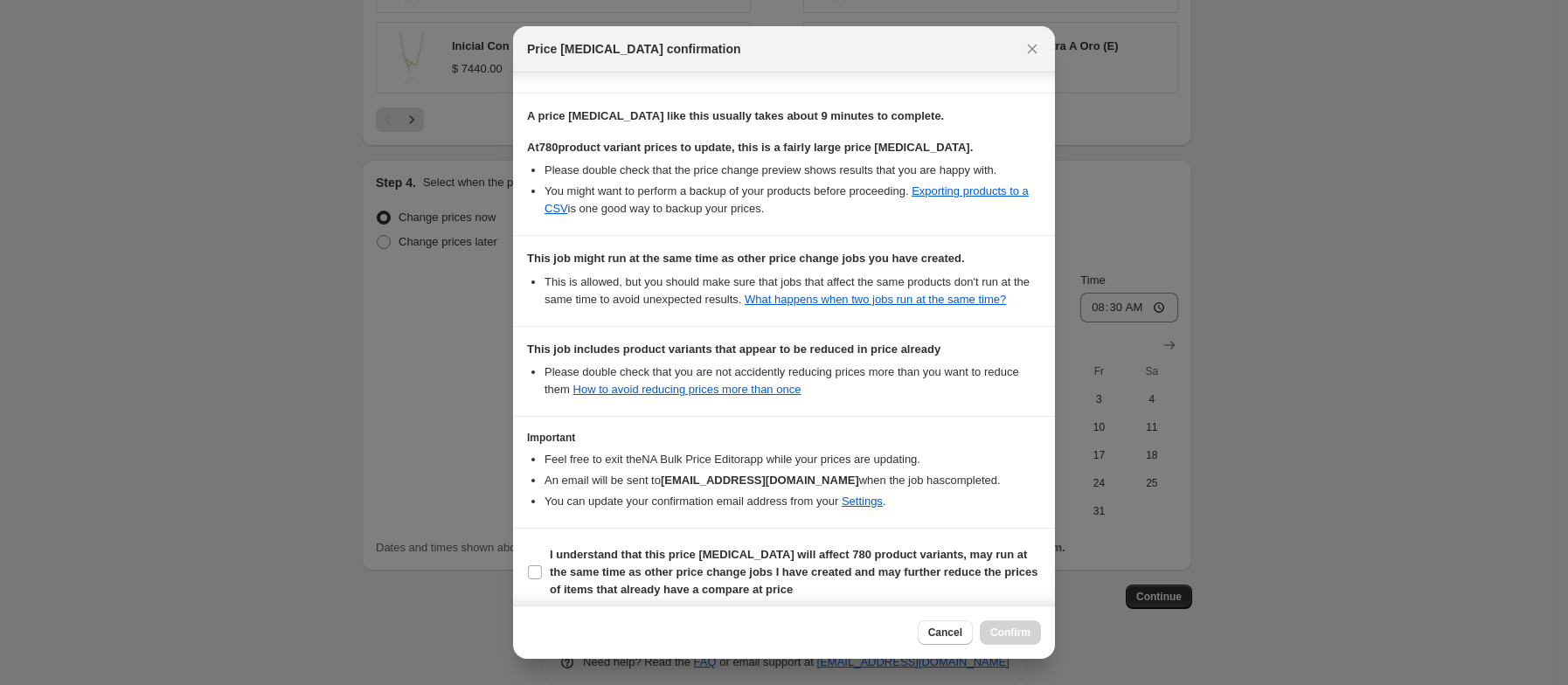
scroll to position [275, 0]
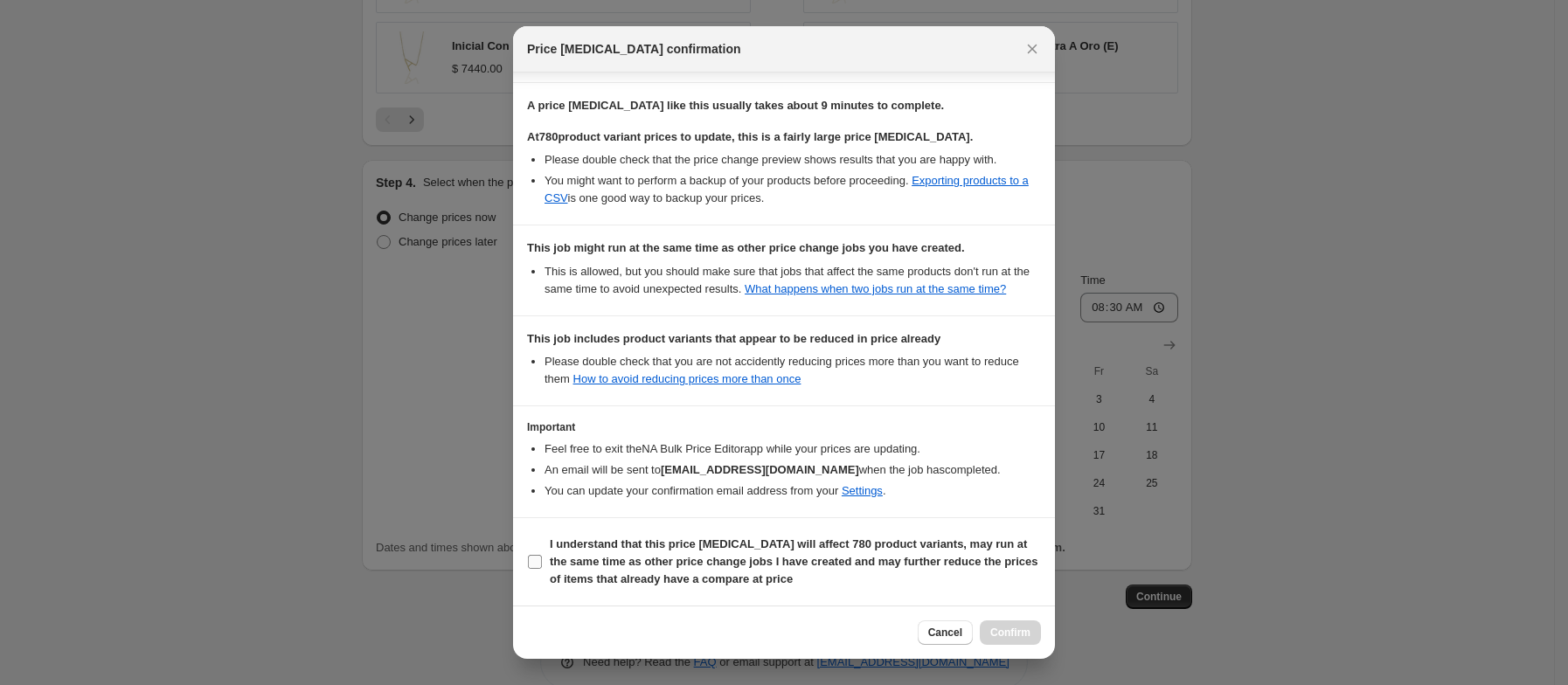
click at [535, 562] on input "I understand that this price [MEDICAL_DATA] will affect 780 product variants, m…" at bounding box center [535, 562] width 14 height 14
checkbox input "true"
click at [1004, 629] on span "Confirm" at bounding box center [1011, 633] width 41 height 14
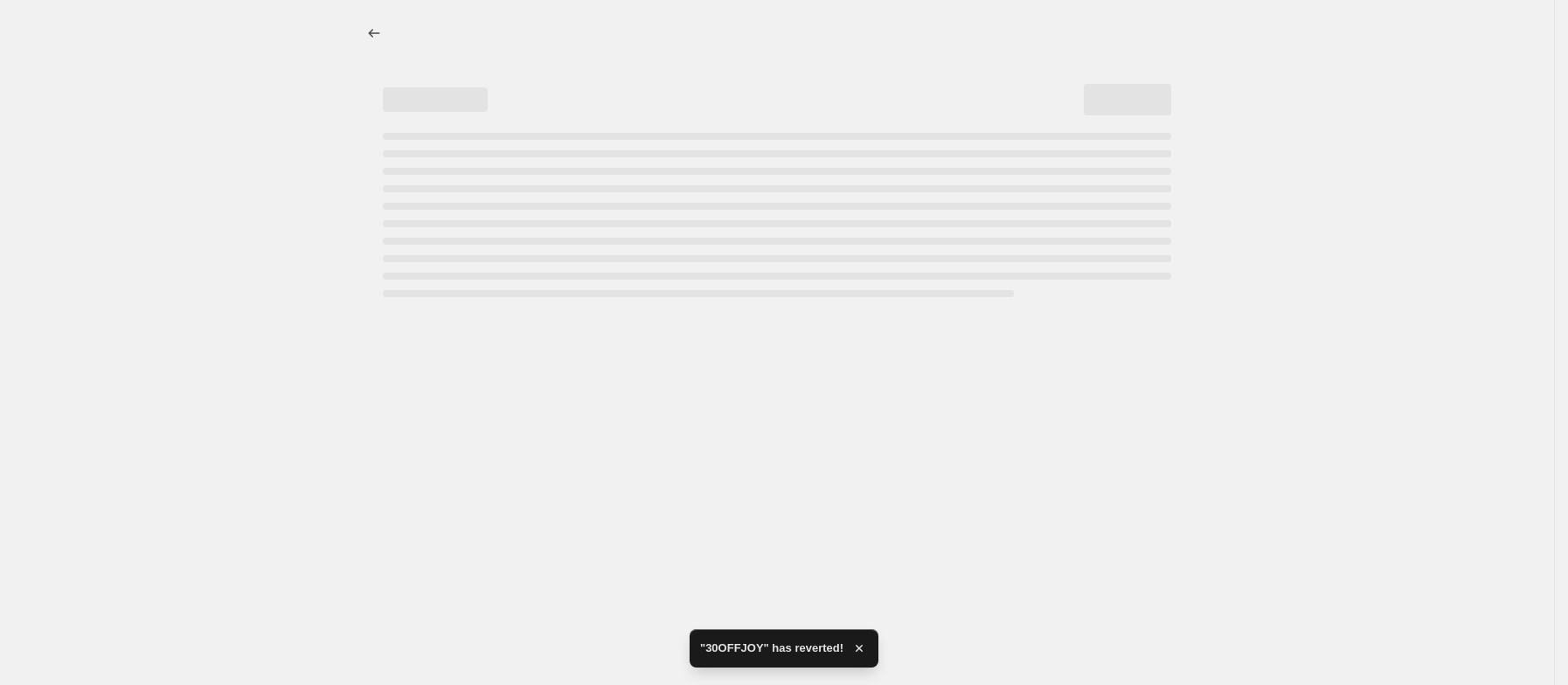
select select "percentage"
select select "collection"
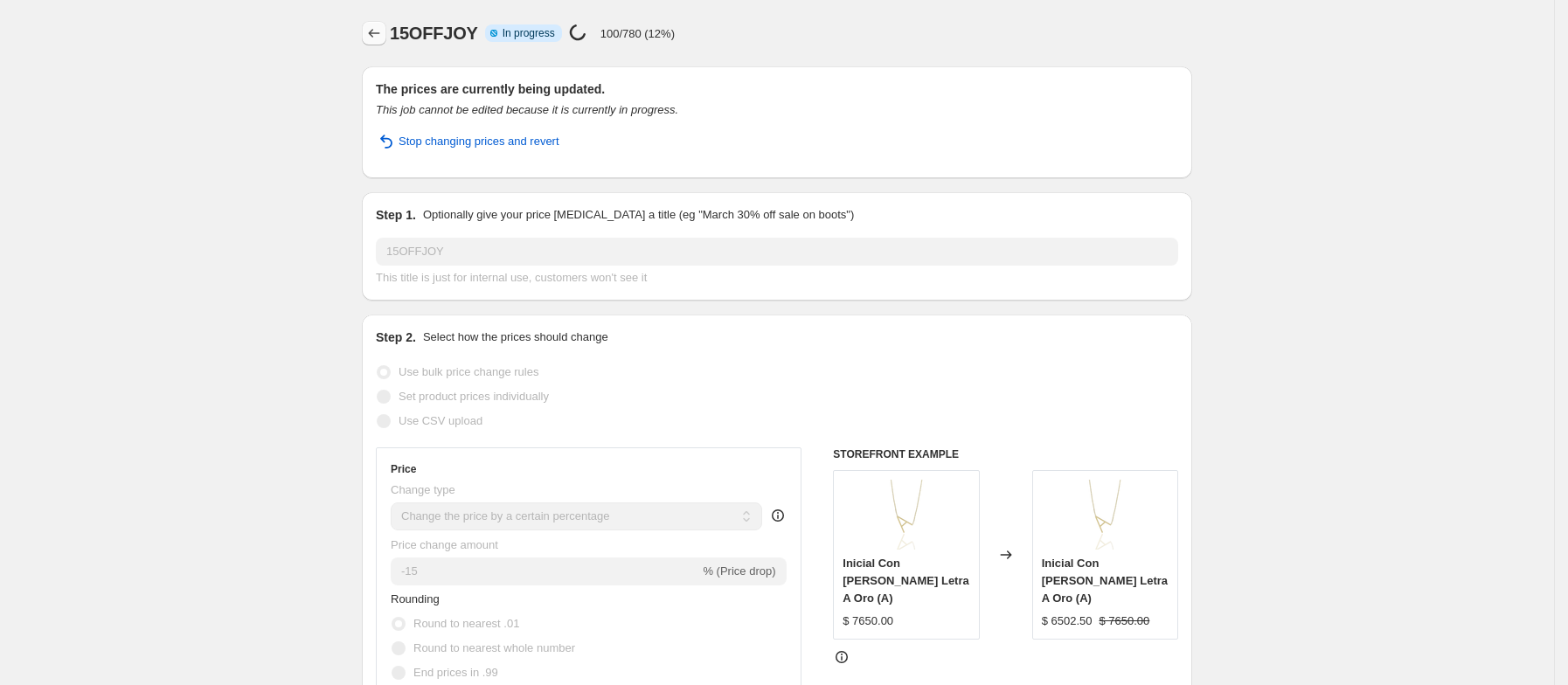
click at [375, 44] on button "Price change jobs" at bounding box center [374, 34] width 25 height 25
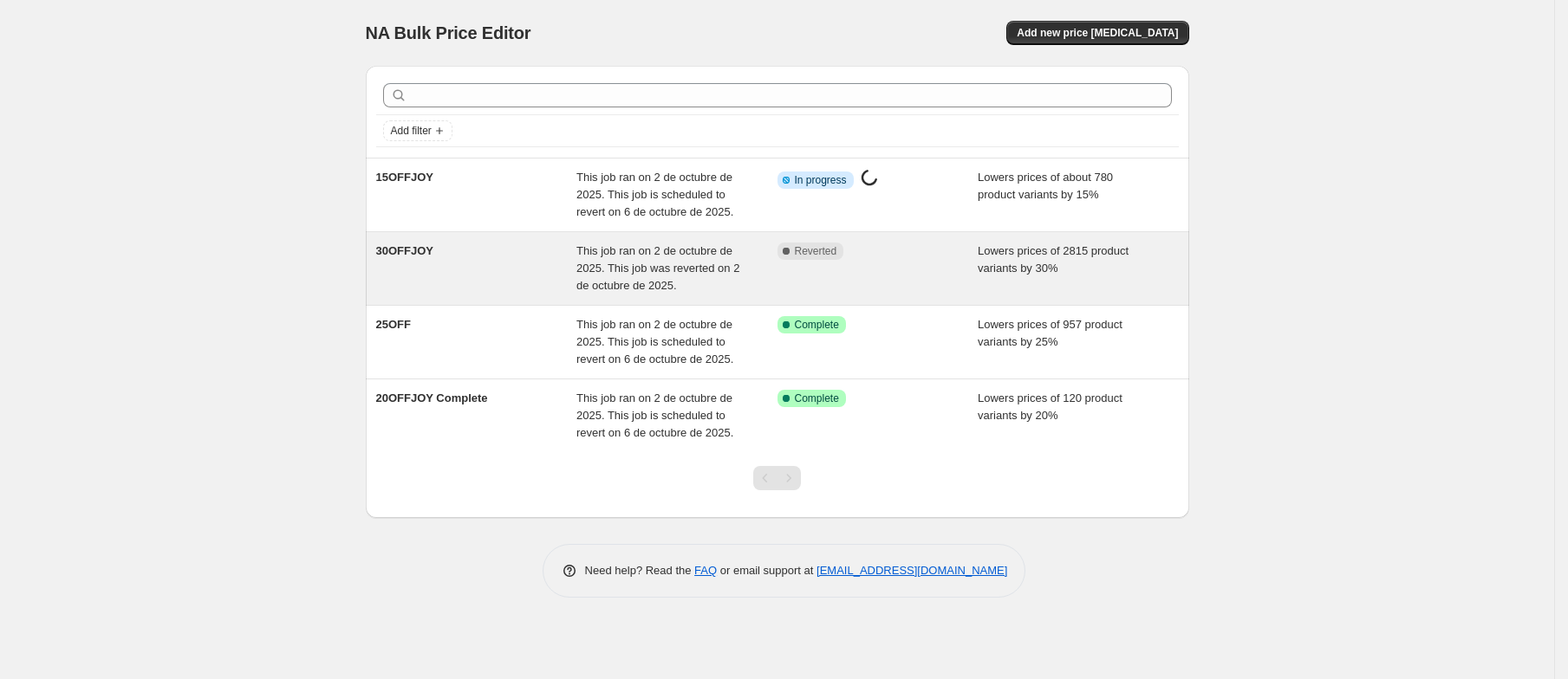
click at [393, 256] on span "30OFFJOY" at bounding box center [404, 251] width 57 height 13
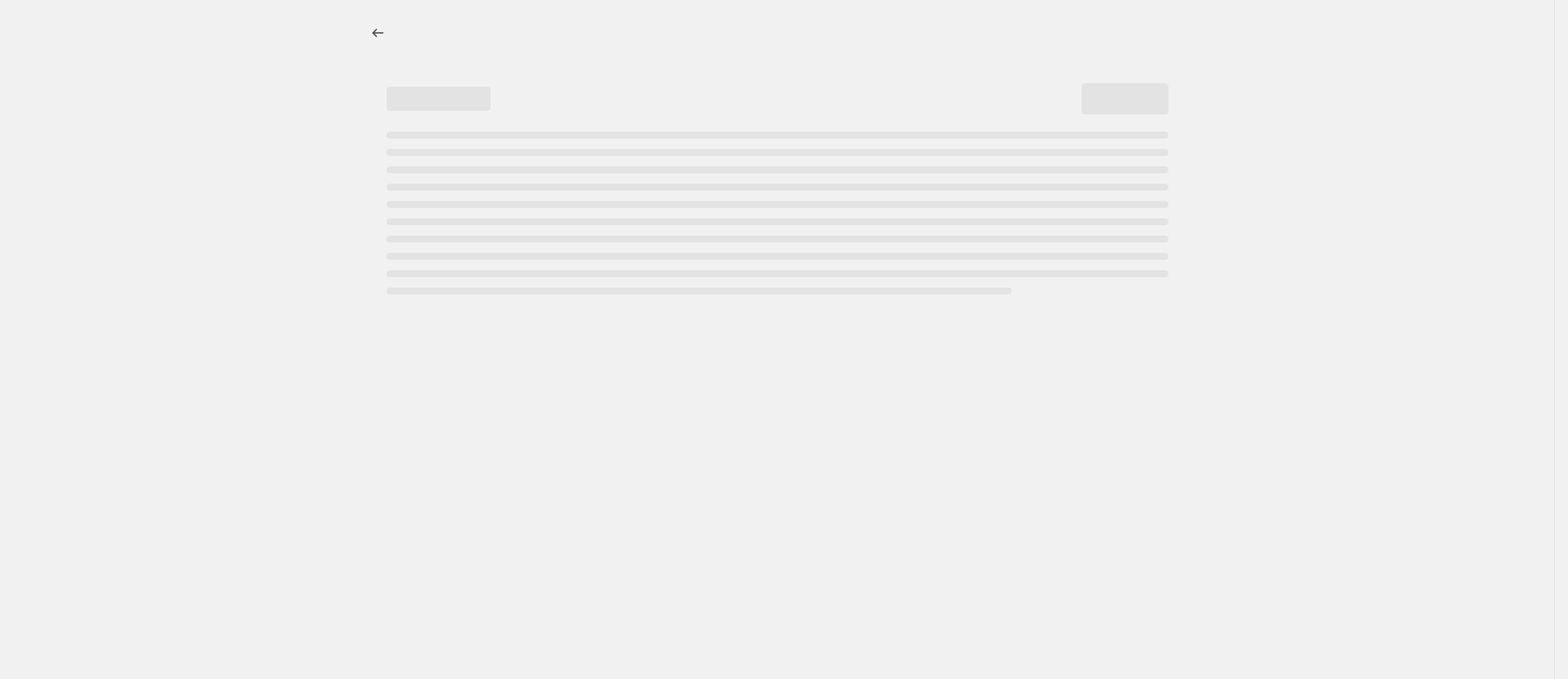
select select "percentage"
select select "collection"
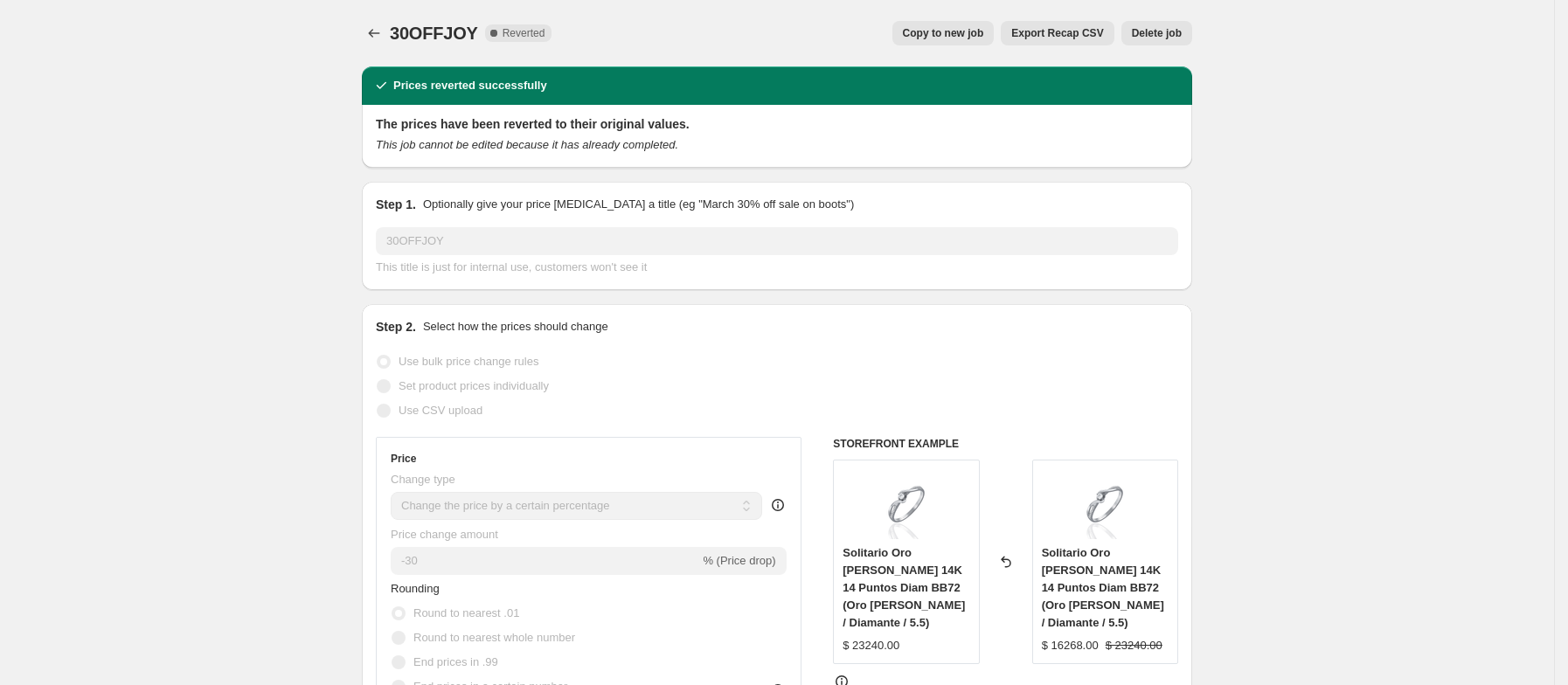
click at [1151, 34] on span "Delete job" at bounding box center [1157, 34] width 50 height 14
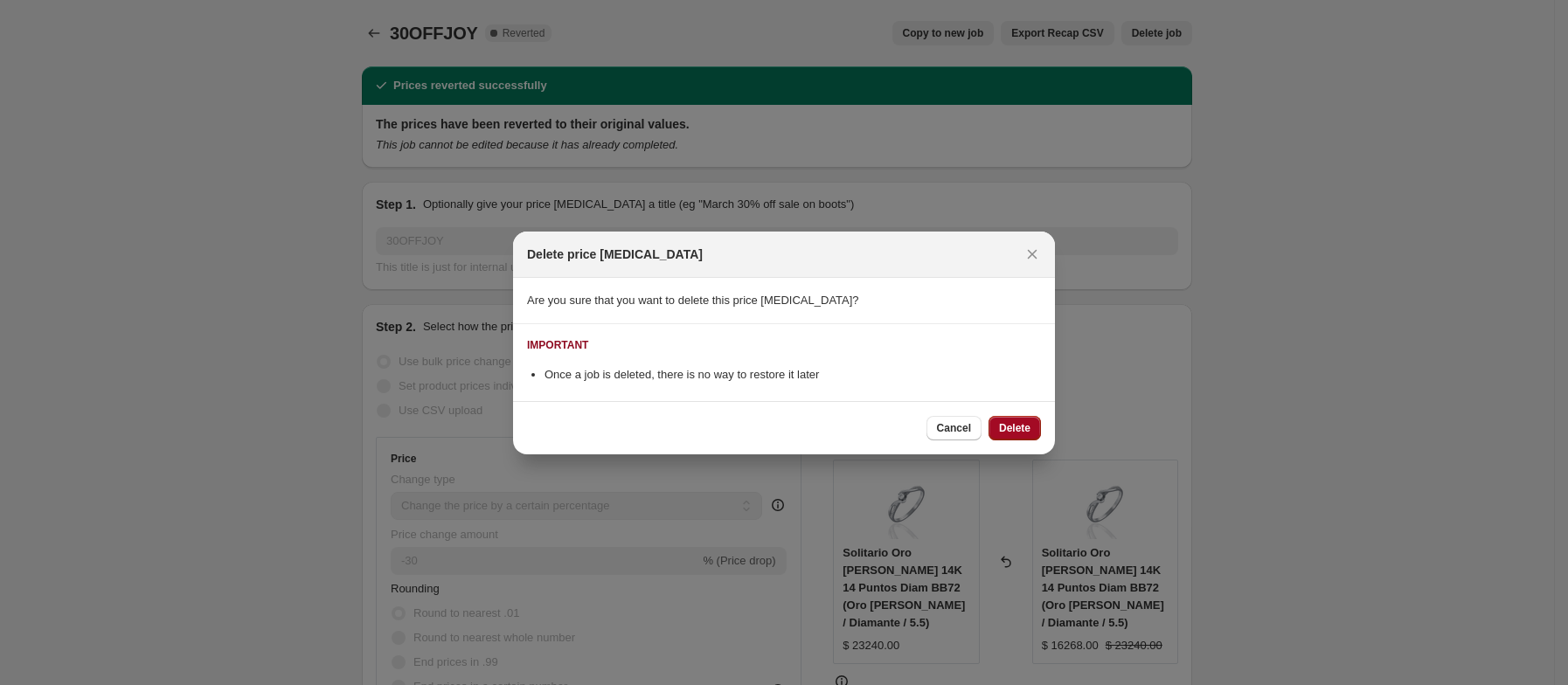
click at [1028, 436] on button "Delete" at bounding box center [1014, 428] width 52 height 25
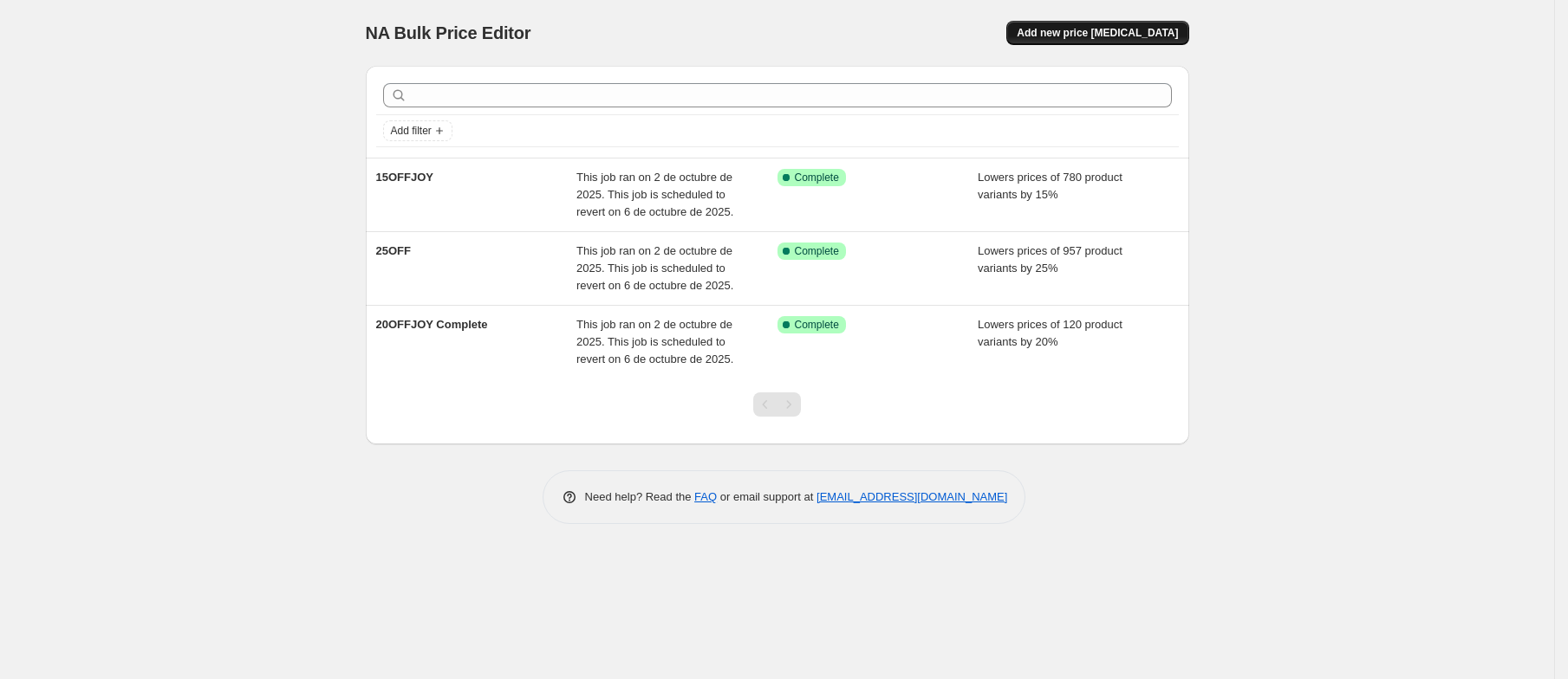
click at [1080, 32] on span "Add new price [MEDICAL_DATA]" at bounding box center [1098, 33] width 161 height 14
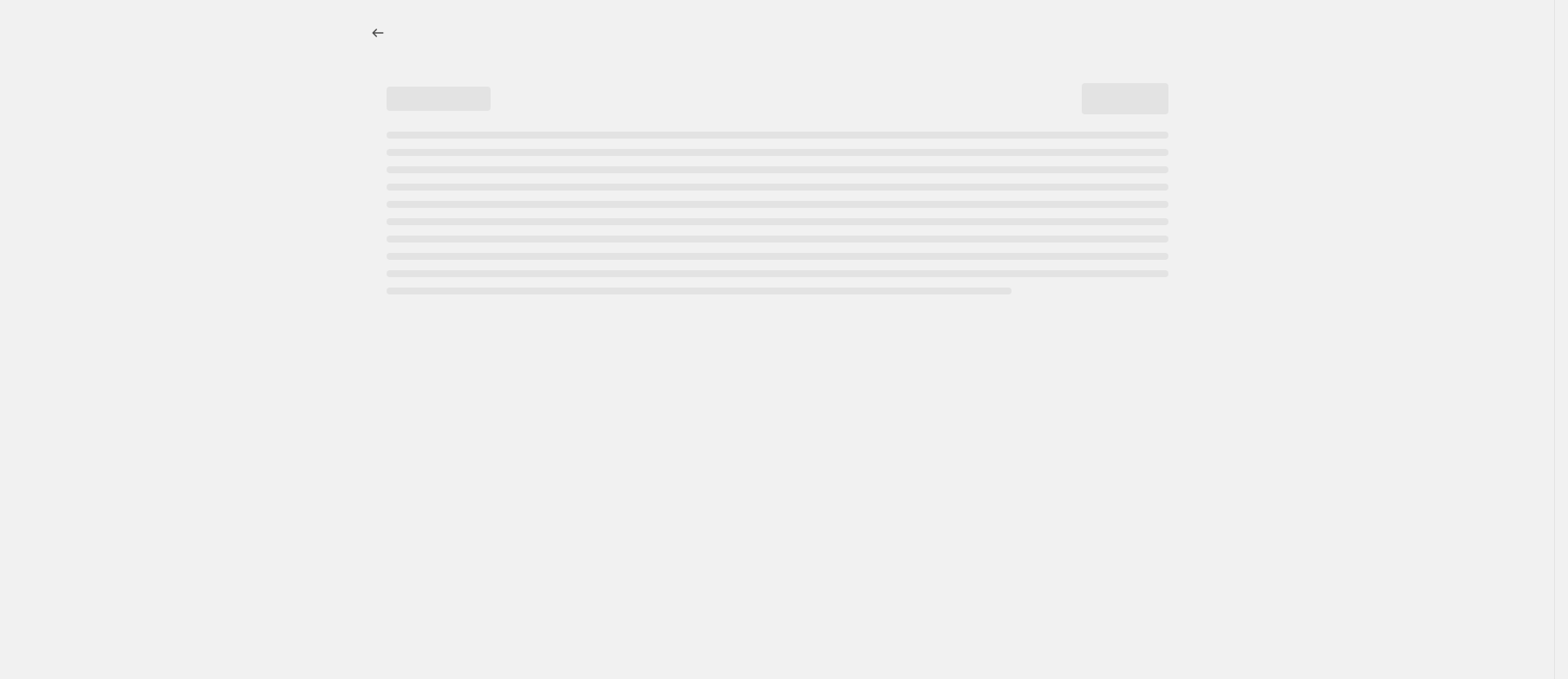
select select "percentage"
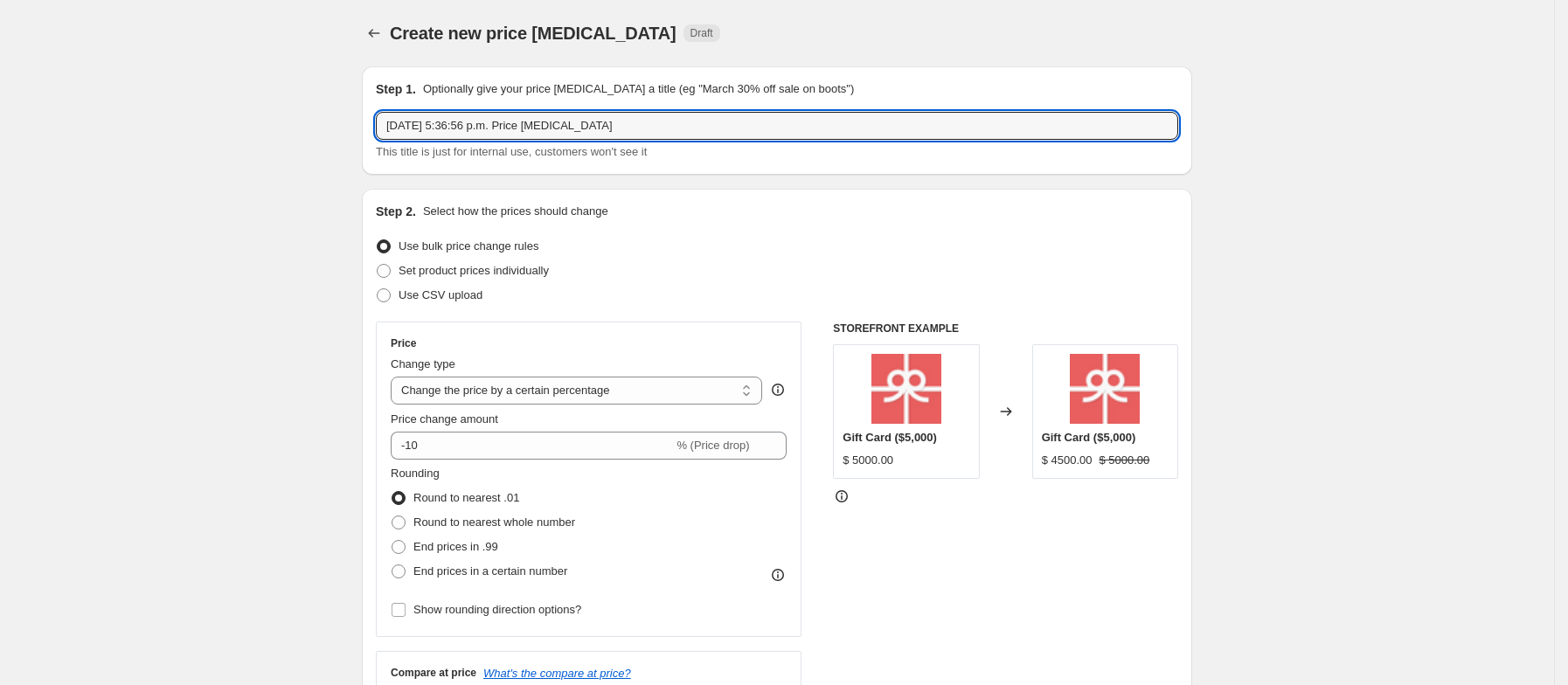
drag, startPoint x: 648, startPoint y: 131, endPoint x: 331, endPoint y: 131, distance: 317.0
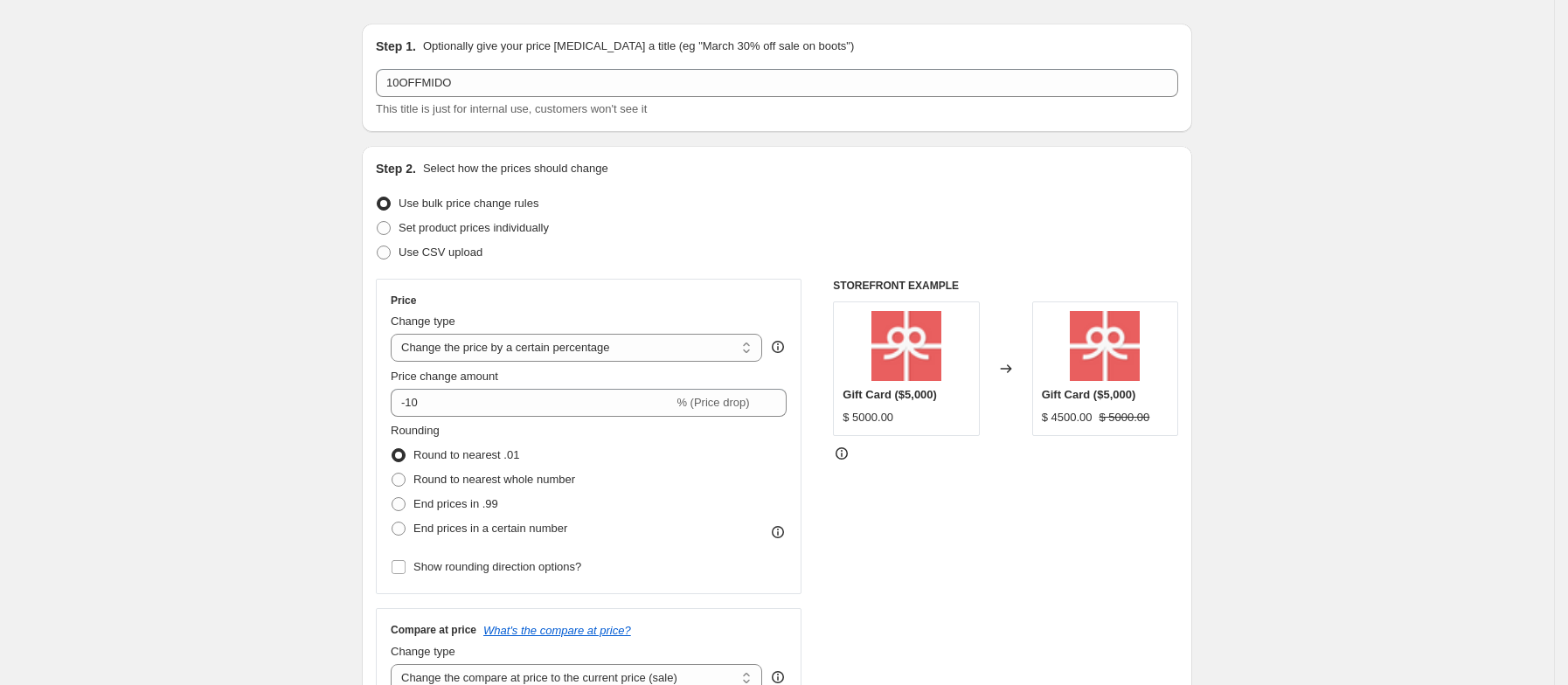
scroll to position [0, 0]
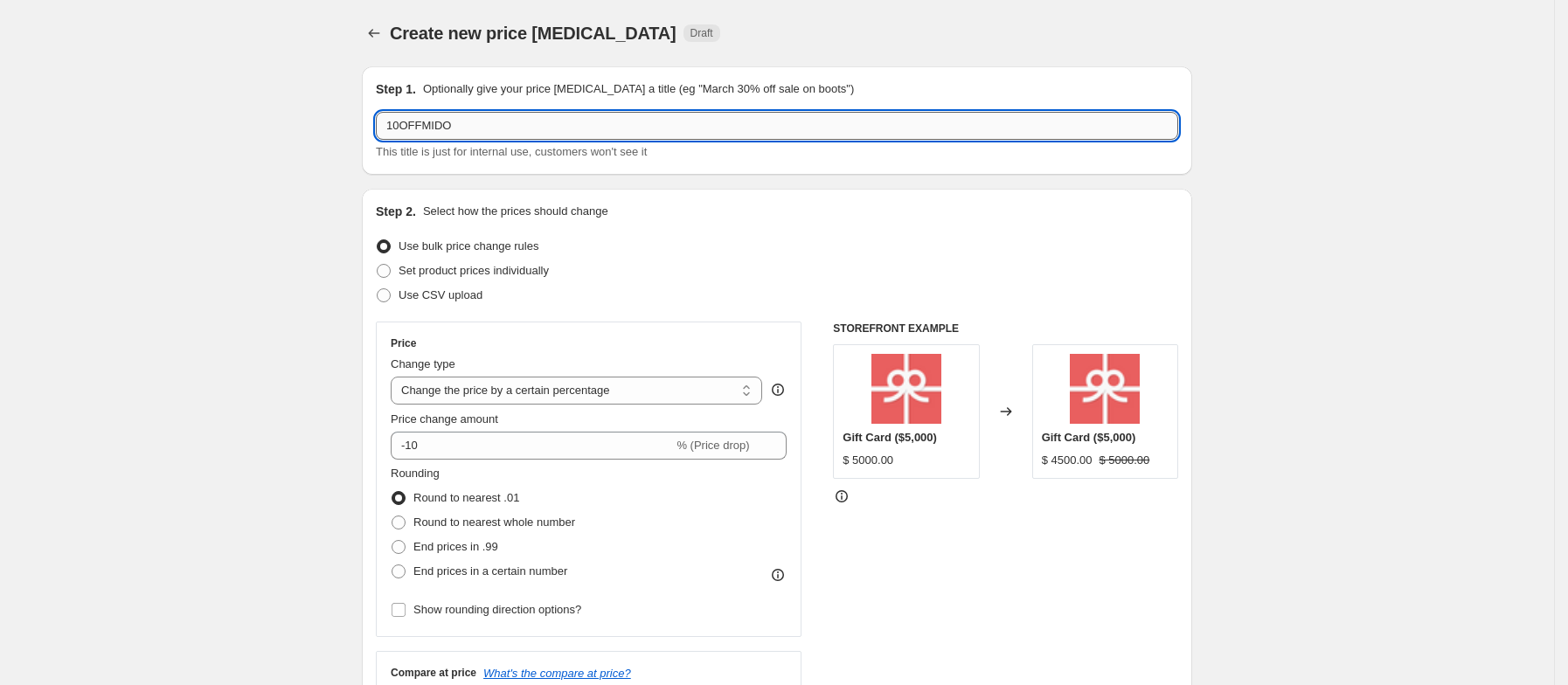
click at [467, 135] on input "10OFFMIDO" at bounding box center [777, 126] width 803 height 28
type input "10OFFMID"
click at [457, 135] on input "10OFFMID" at bounding box center [777, 126] width 803 height 28
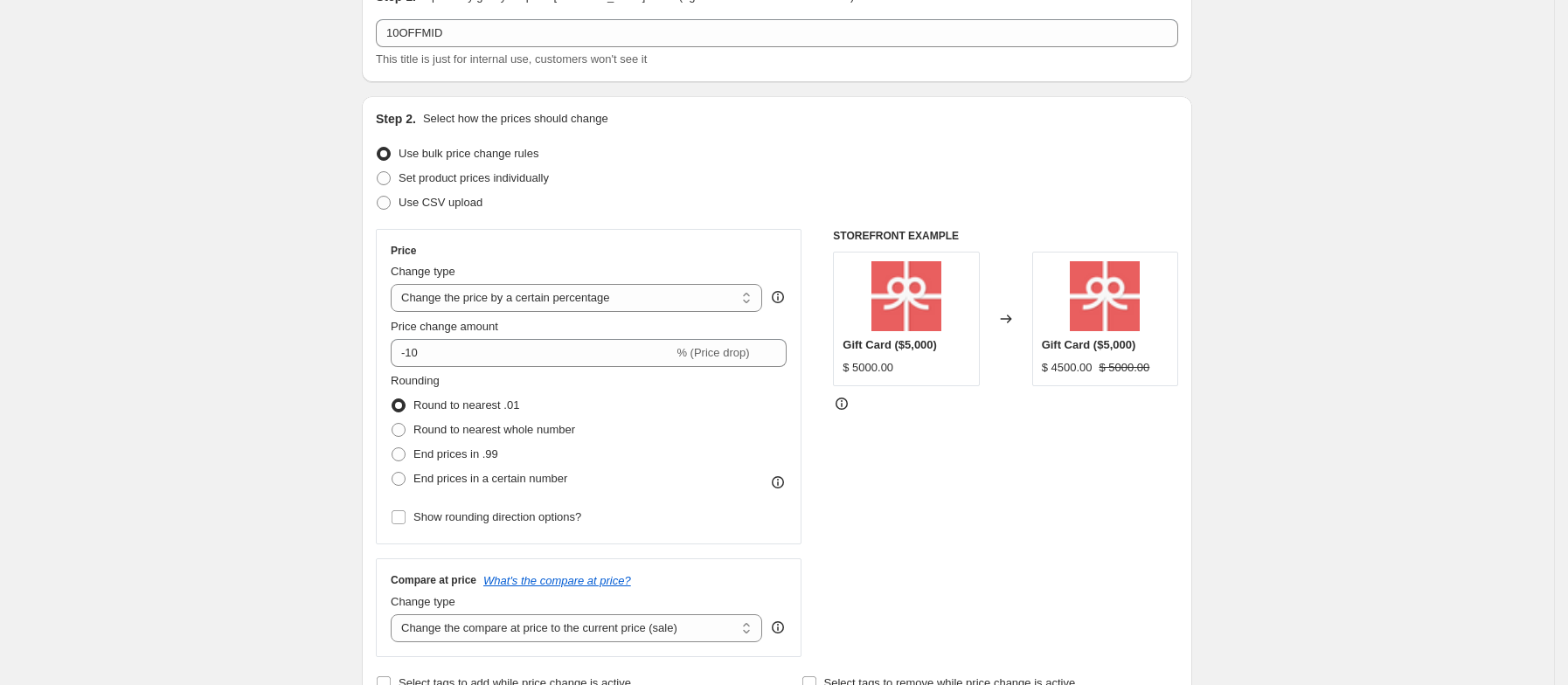
scroll to position [131, 0]
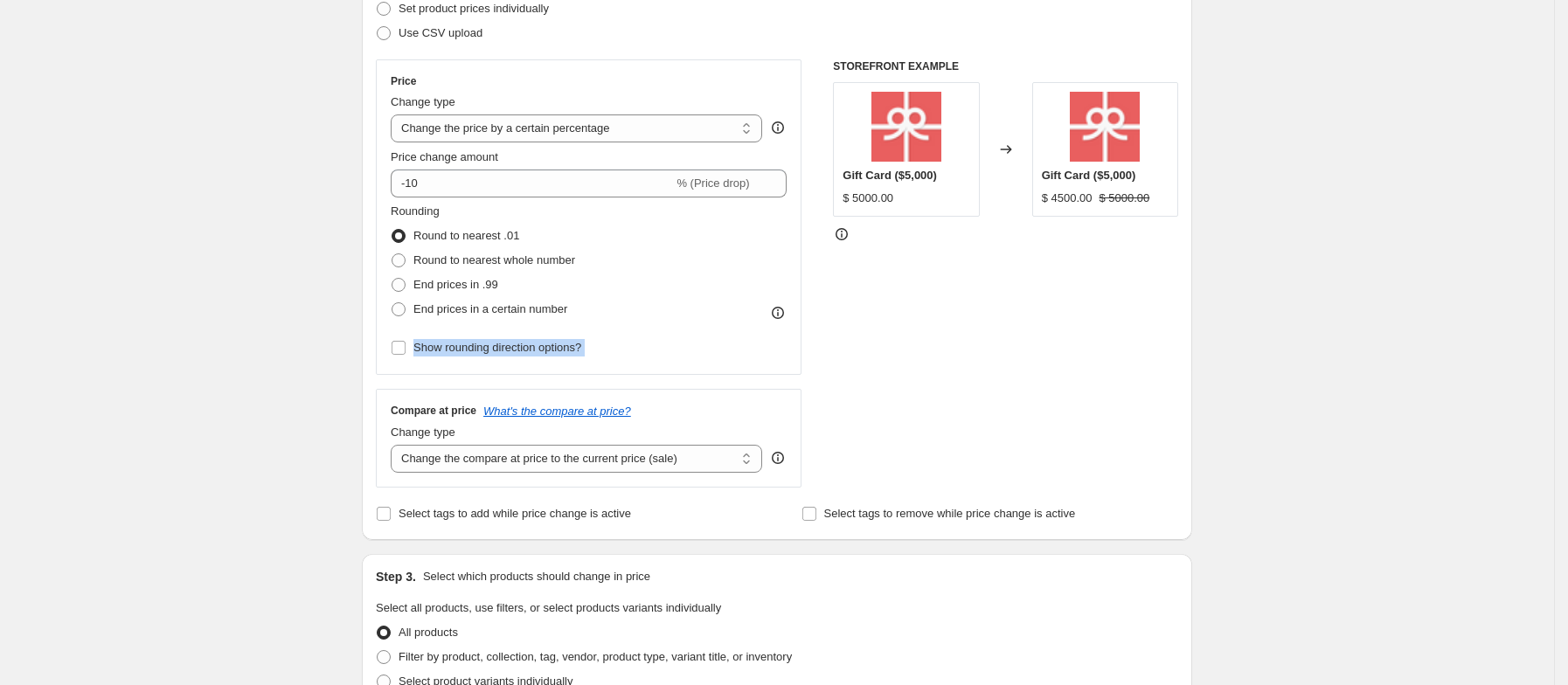
scroll to position [393, 0]
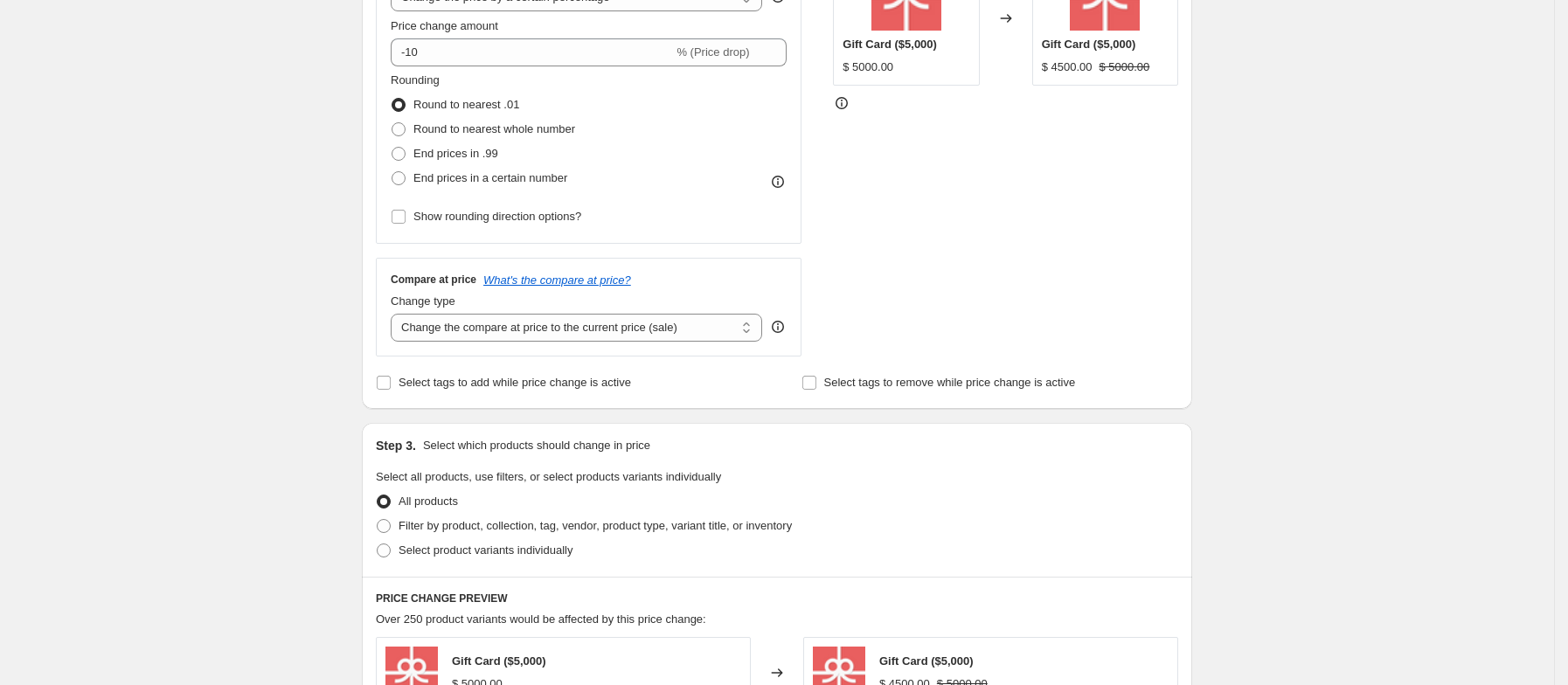
click at [295, 415] on div "Create new price change job. This page is ready Create new price change job Dra…" at bounding box center [777, 482] width 1554 height 1752
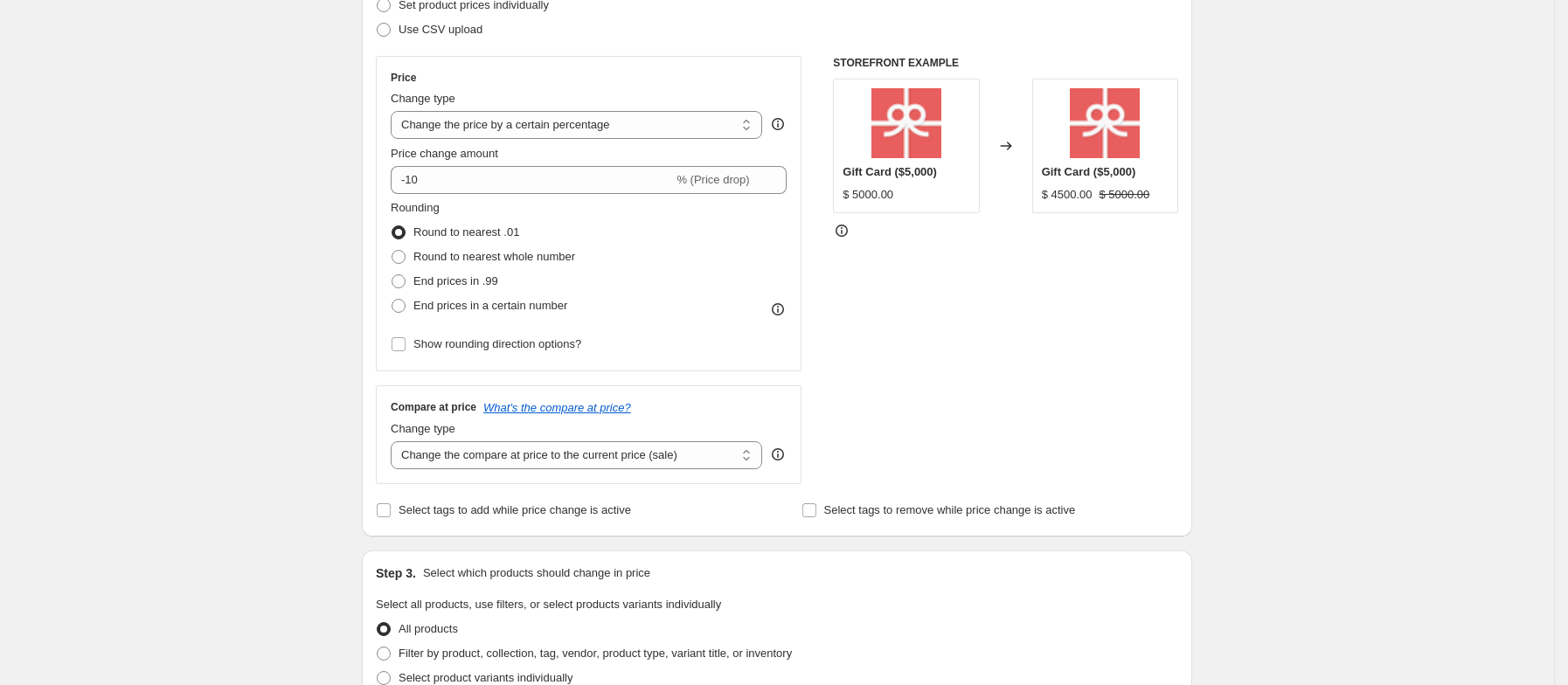
scroll to position [262, 0]
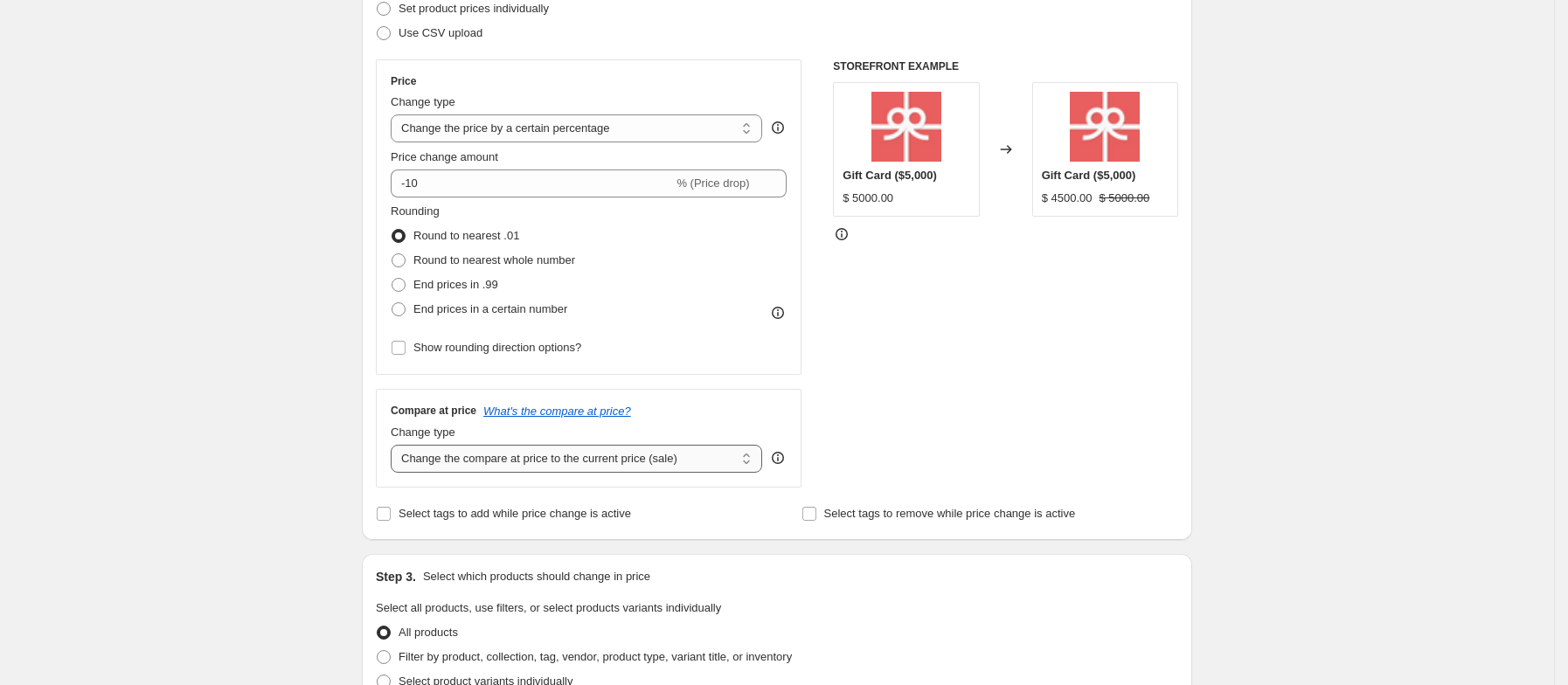
click at [691, 463] on select "Change the compare at price to the current price (sale) Change the compare at p…" at bounding box center [576, 459] width 371 height 28
click at [258, 454] on div "Create new price change job. This page is ready Create new price change job Dra…" at bounding box center [777, 614] width 1554 height 1752
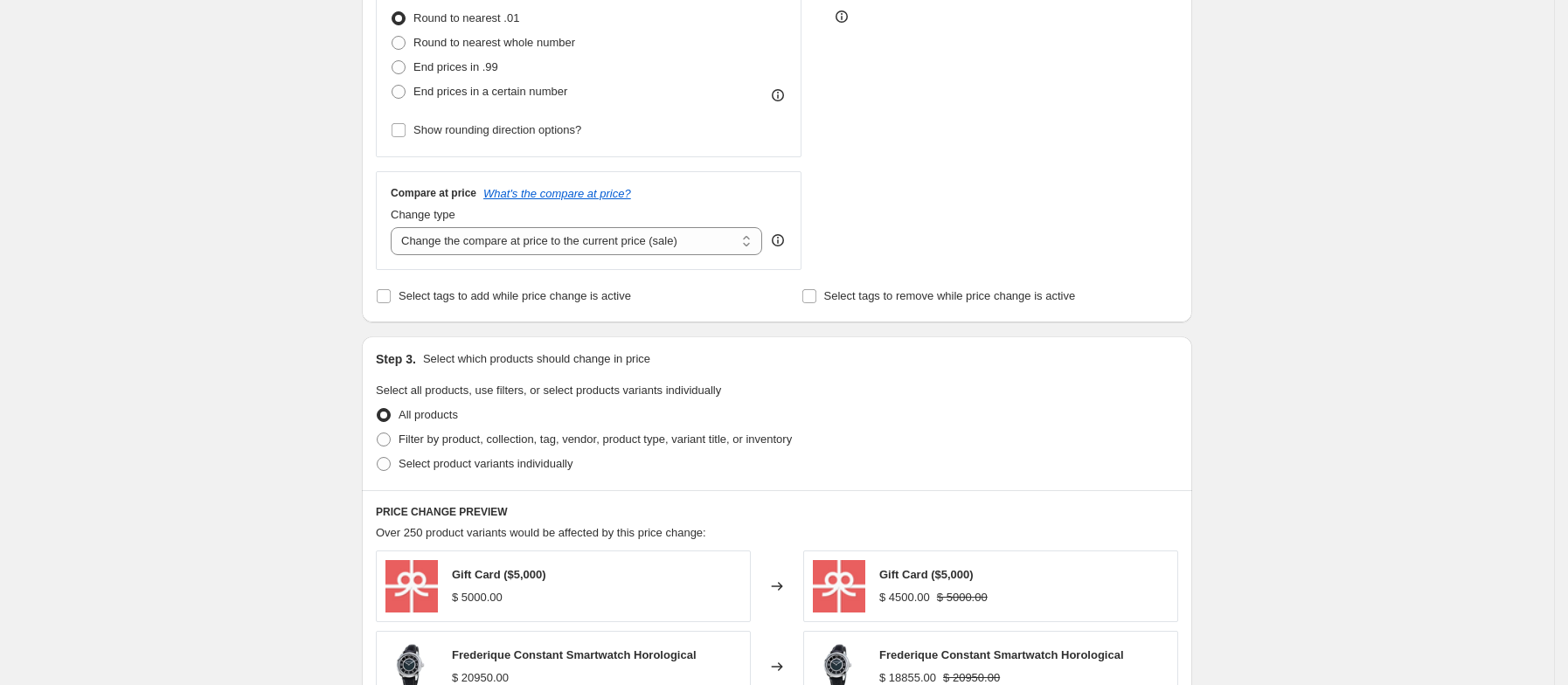
scroll to position [525, 0]
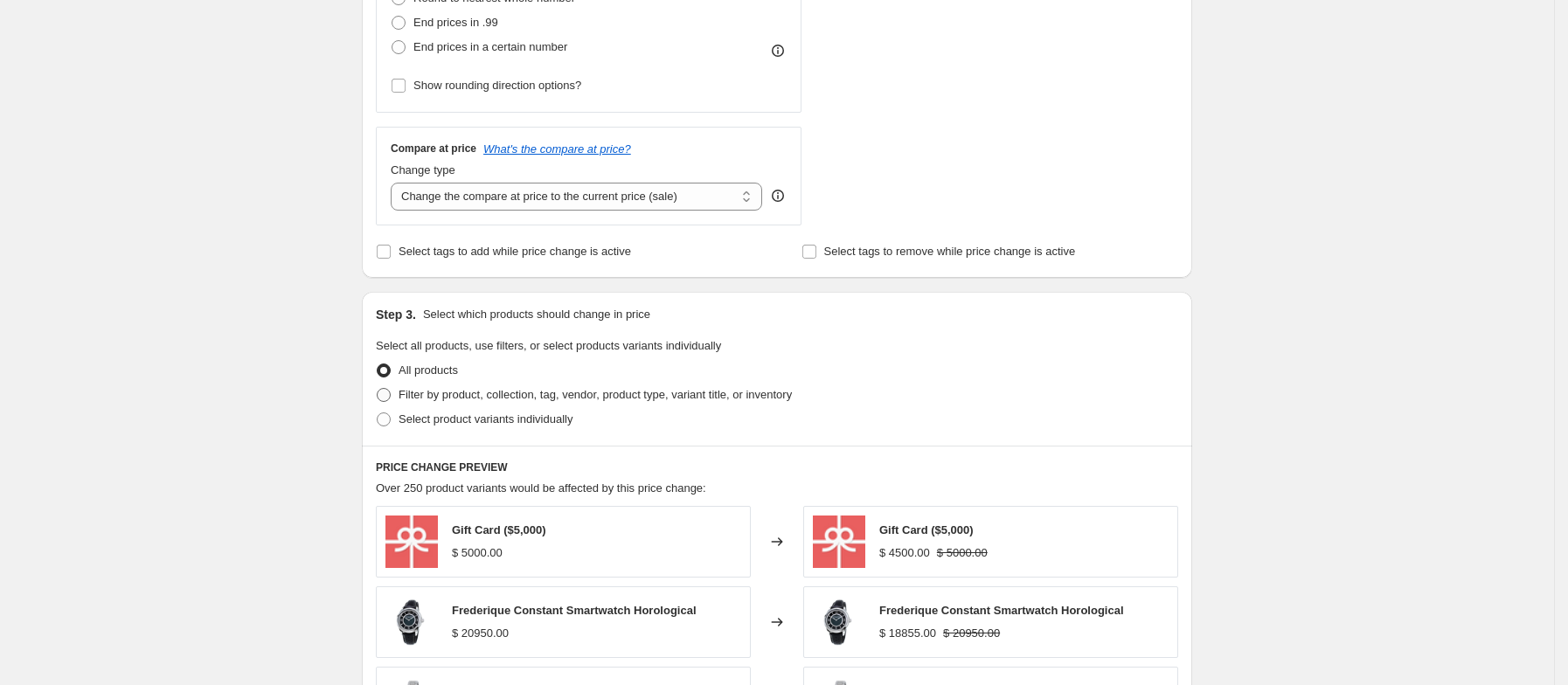
click at [391, 397] on span at bounding box center [384, 395] width 14 height 14
click at [377, 389] on input "Filter by product, collection, tag, vendor, product type, variant title, or inv…" at bounding box center [377, 388] width 1 height 1
radio input "true"
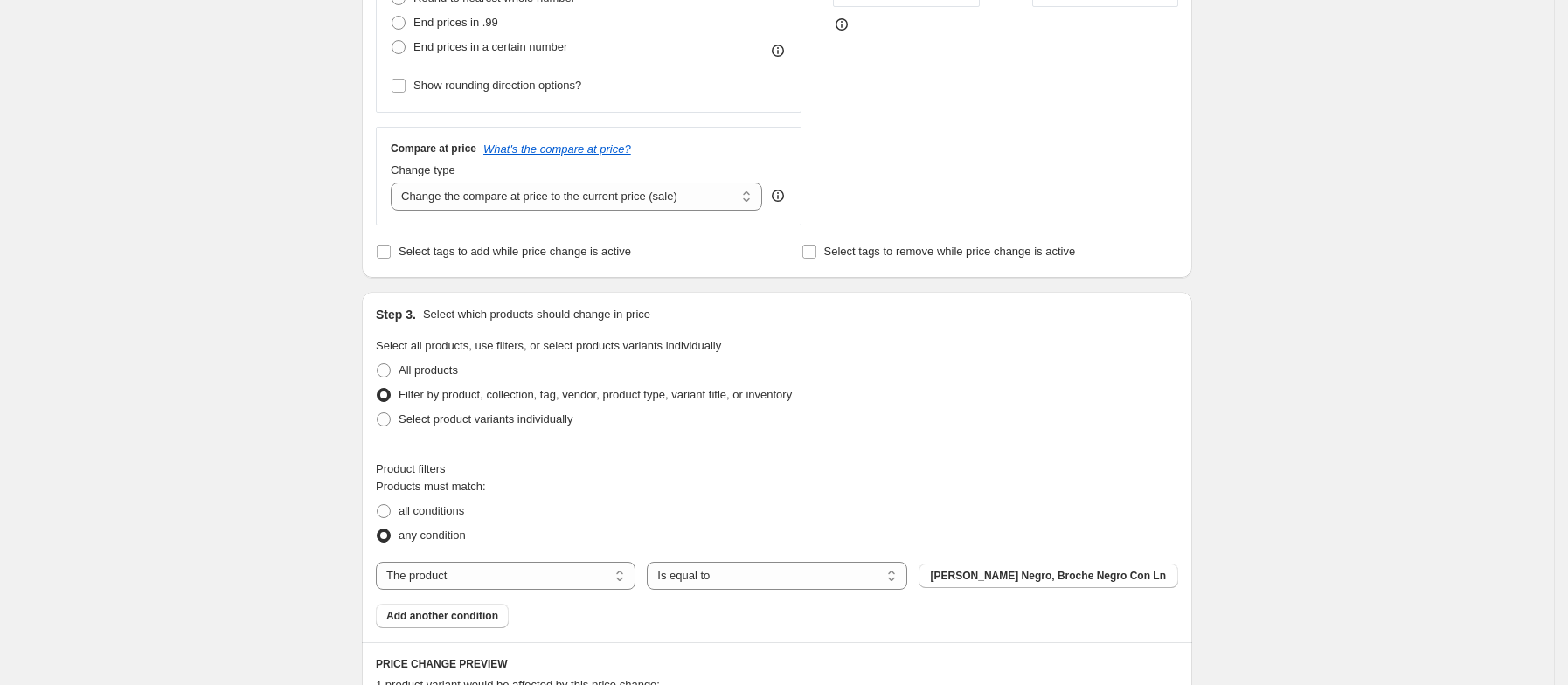
scroll to position [655, 0]
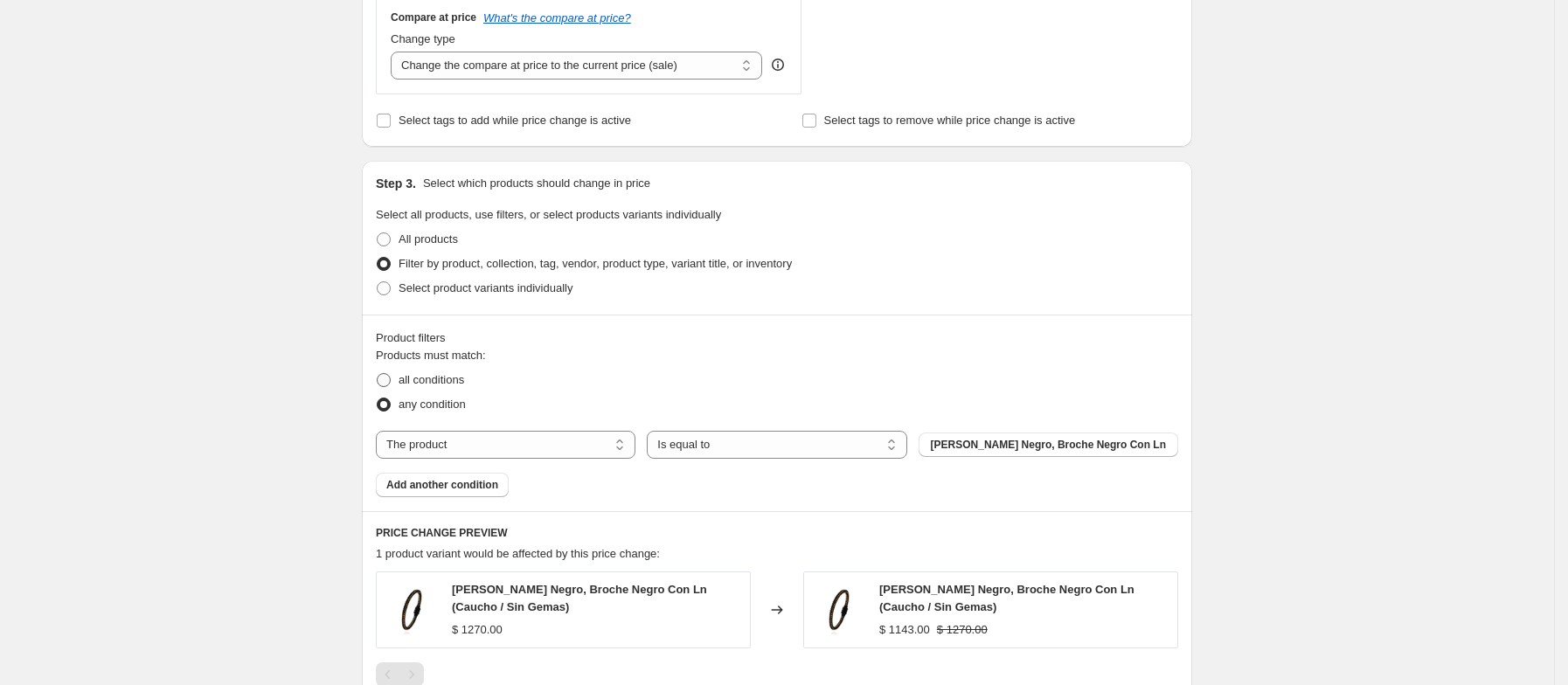
click at [391, 384] on span at bounding box center [384, 380] width 14 height 14
click at [377, 374] on input "all conditions" at bounding box center [377, 373] width 1 height 1
radio input "true"
click at [599, 446] on select "The product The product's collection The product's tag The product's vendor The…" at bounding box center [505, 445] width 259 height 28
select select "collection"
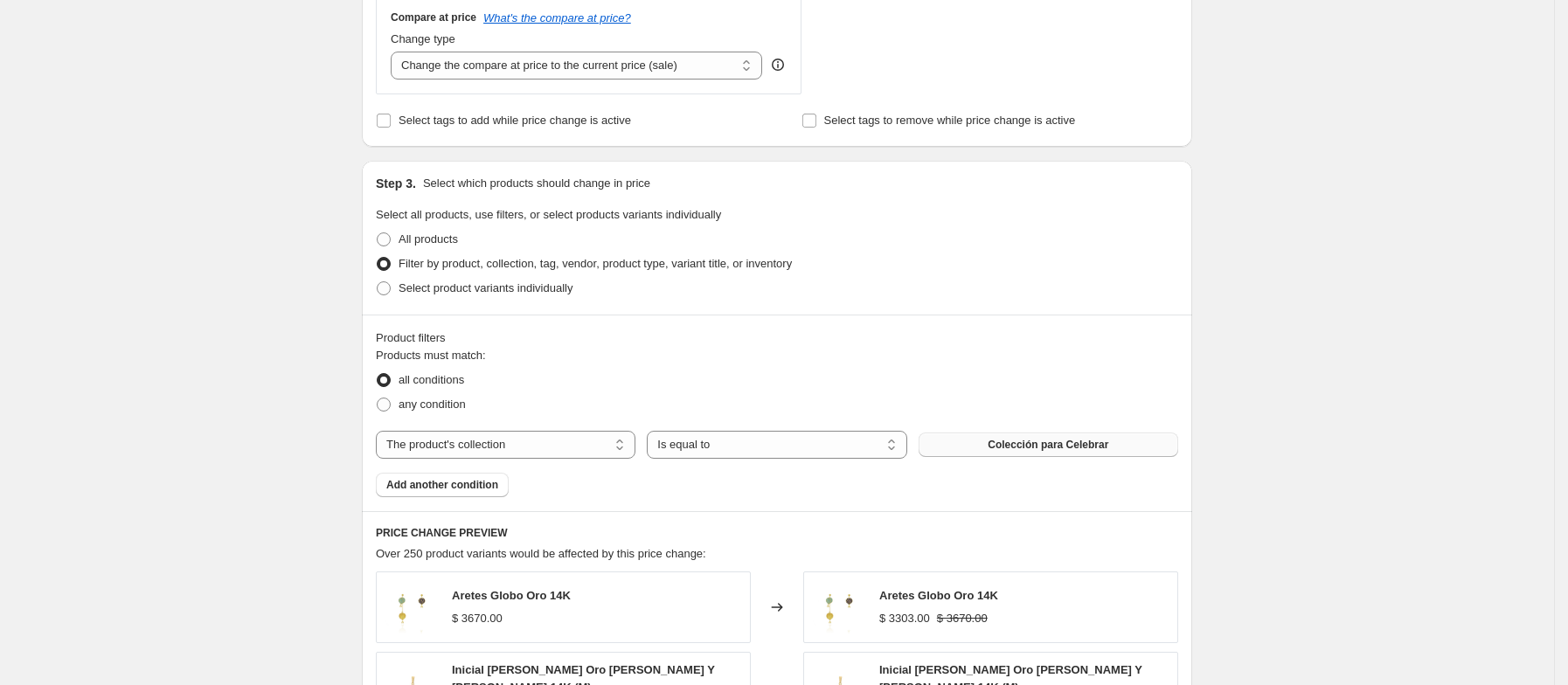
click at [1004, 448] on span "Colección para Celebrar" at bounding box center [1048, 445] width 121 height 14
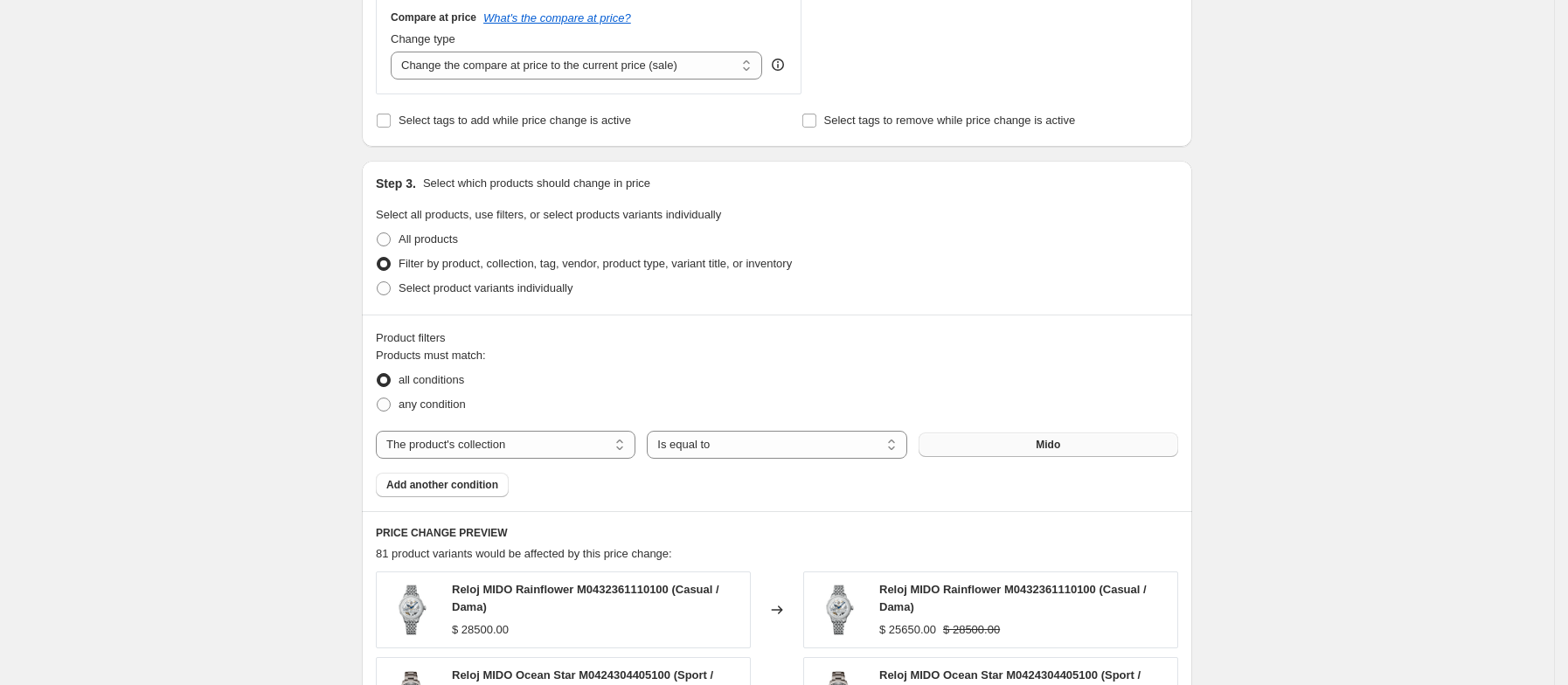
click at [94, 397] on div "Create new price change job. This page is ready Create new price change job Dra…" at bounding box center [777, 328] width 1554 height 1966
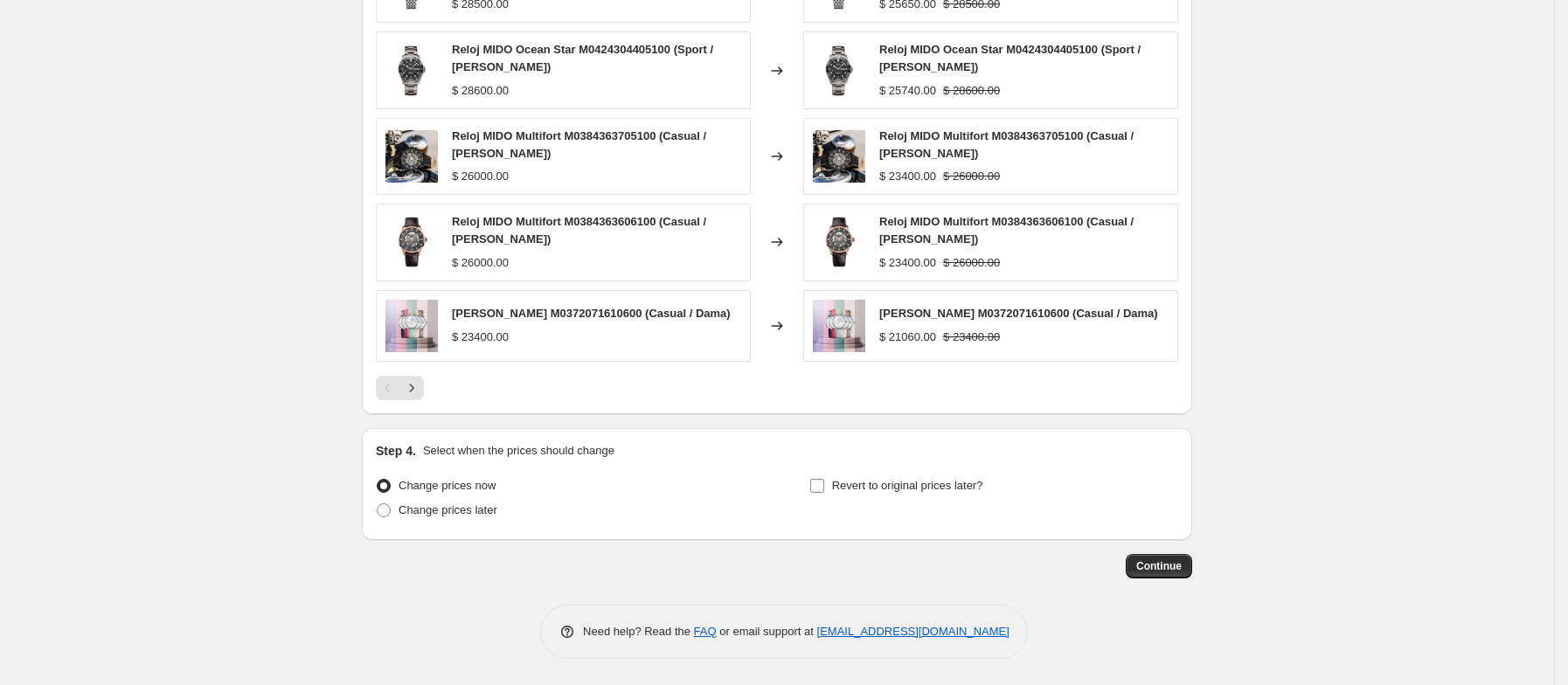
scroll to position [1292, 0]
click at [916, 487] on span "Revert to original prices later?" at bounding box center [907, 485] width 151 height 13
click at [825, 487] on input "Revert to original prices later?" at bounding box center [818, 486] width 14 height 14
checkbox input "true"
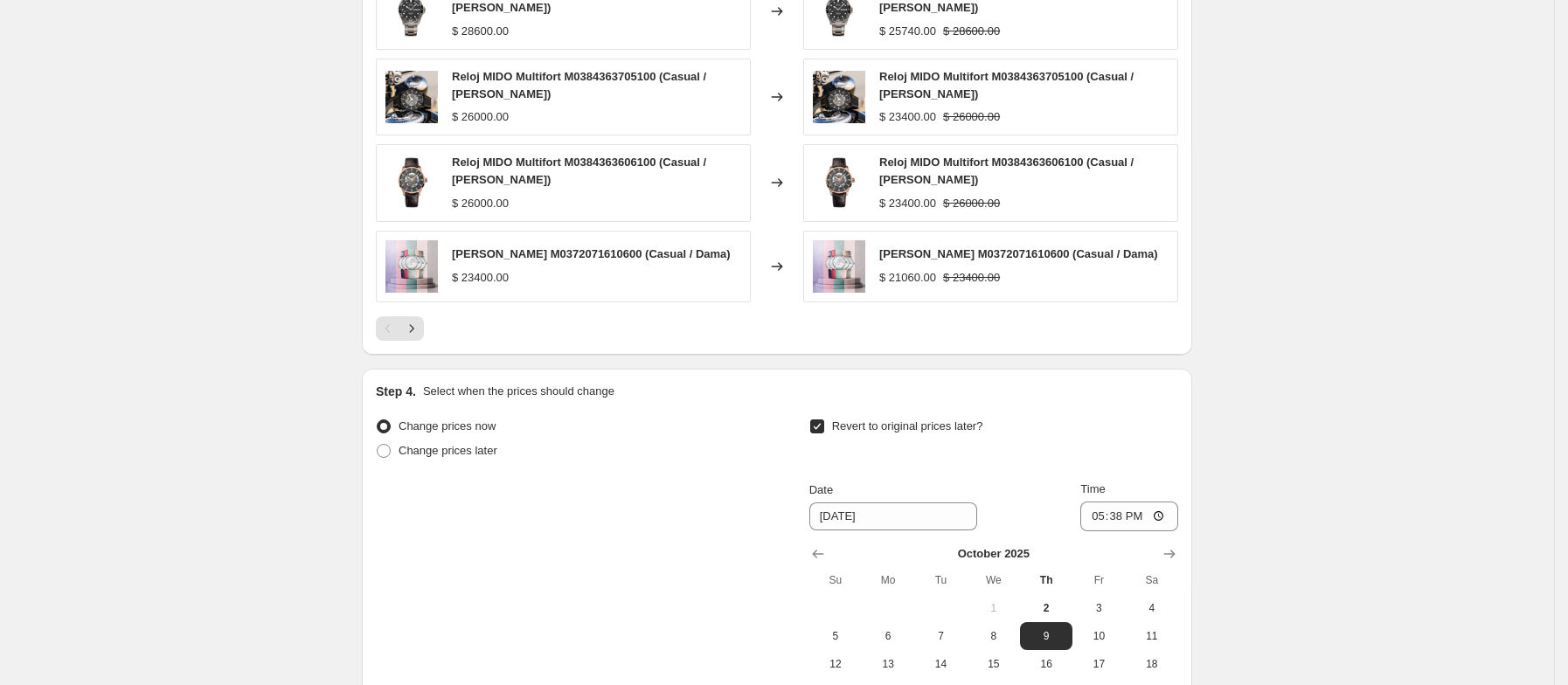
scroll to position [1424, 0]
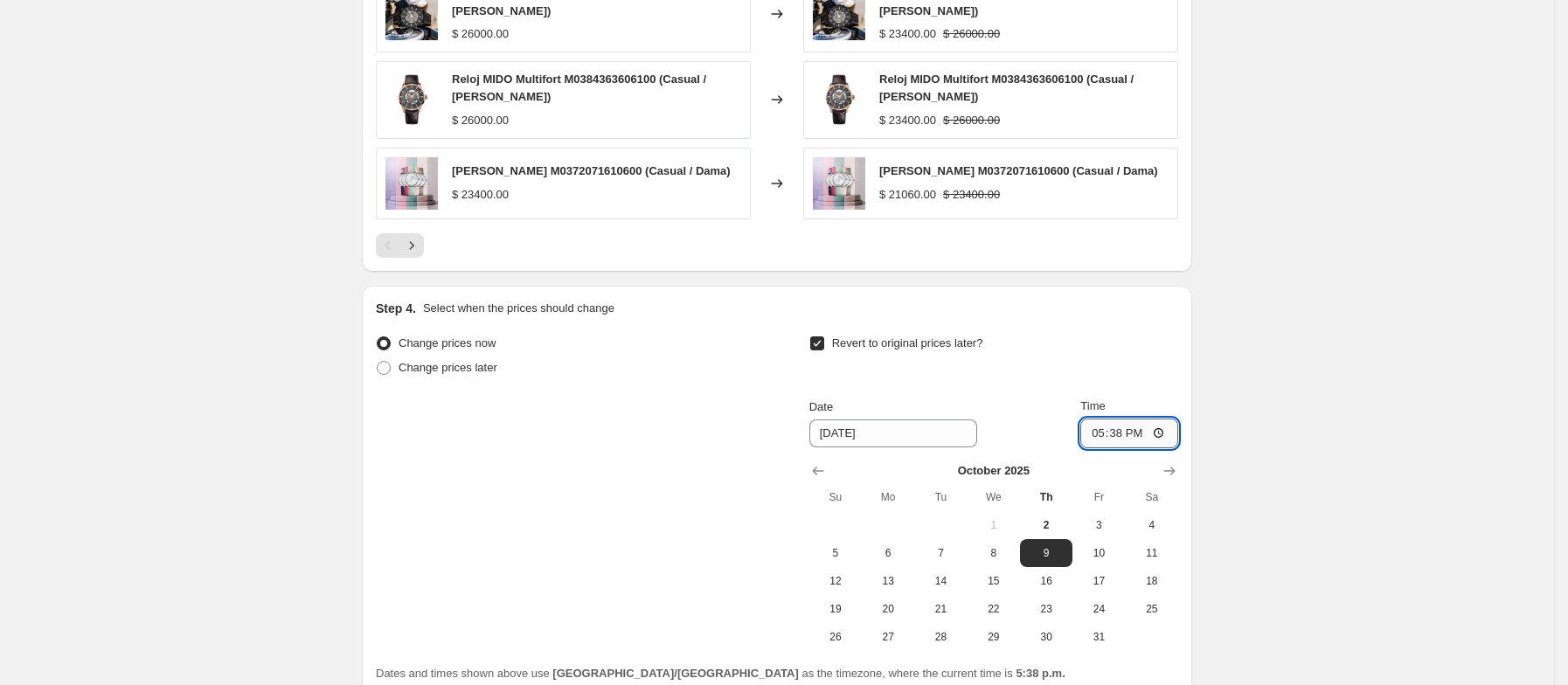
click at [1086, 443] on input "17:38" at bounding box center [1129, 434] width 98 height 30
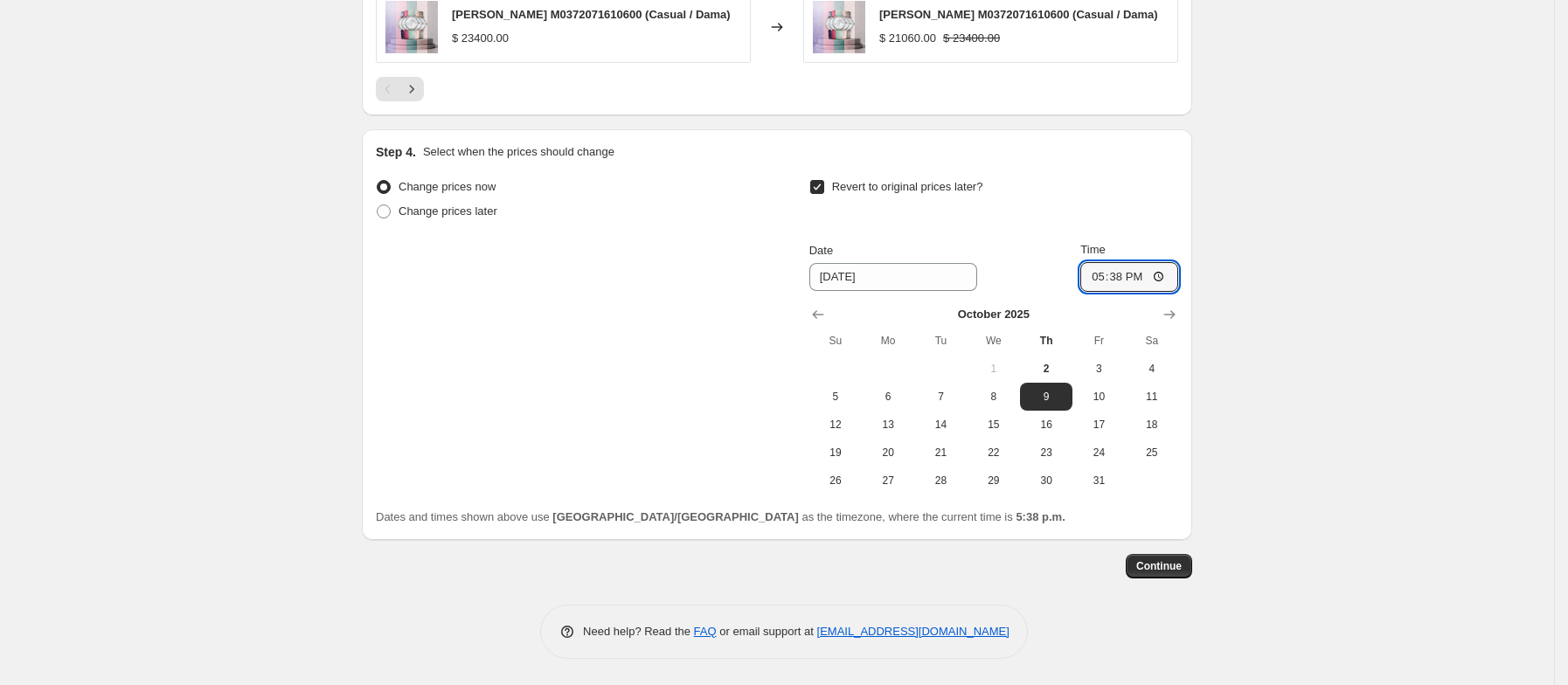
scroll to position [1591, 0]
click at [1102, 473] on span "31" at bounding box center [1099, 480] width 39 height 14
type input "10/31/2025"
click at [1118, 277] on input "17:38" at bounding box center [1129, 277] width 98 height 30
click at [1096, 277] on input "17:11" at bounding box center [1129, 277] width 98 height 30
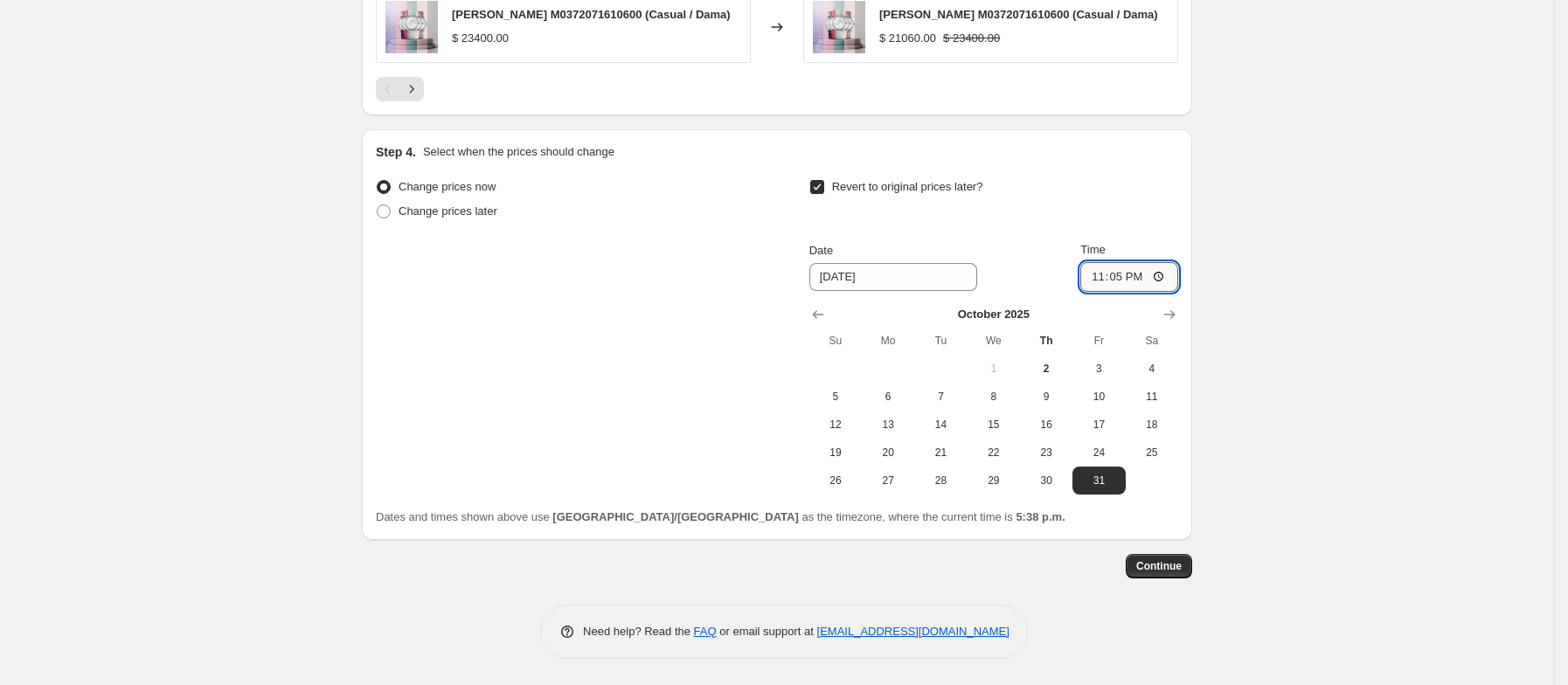
type input "23:59"
click at [1154, 566] on span "Continue" at bounding box center [1160, 566] width 46 height 14
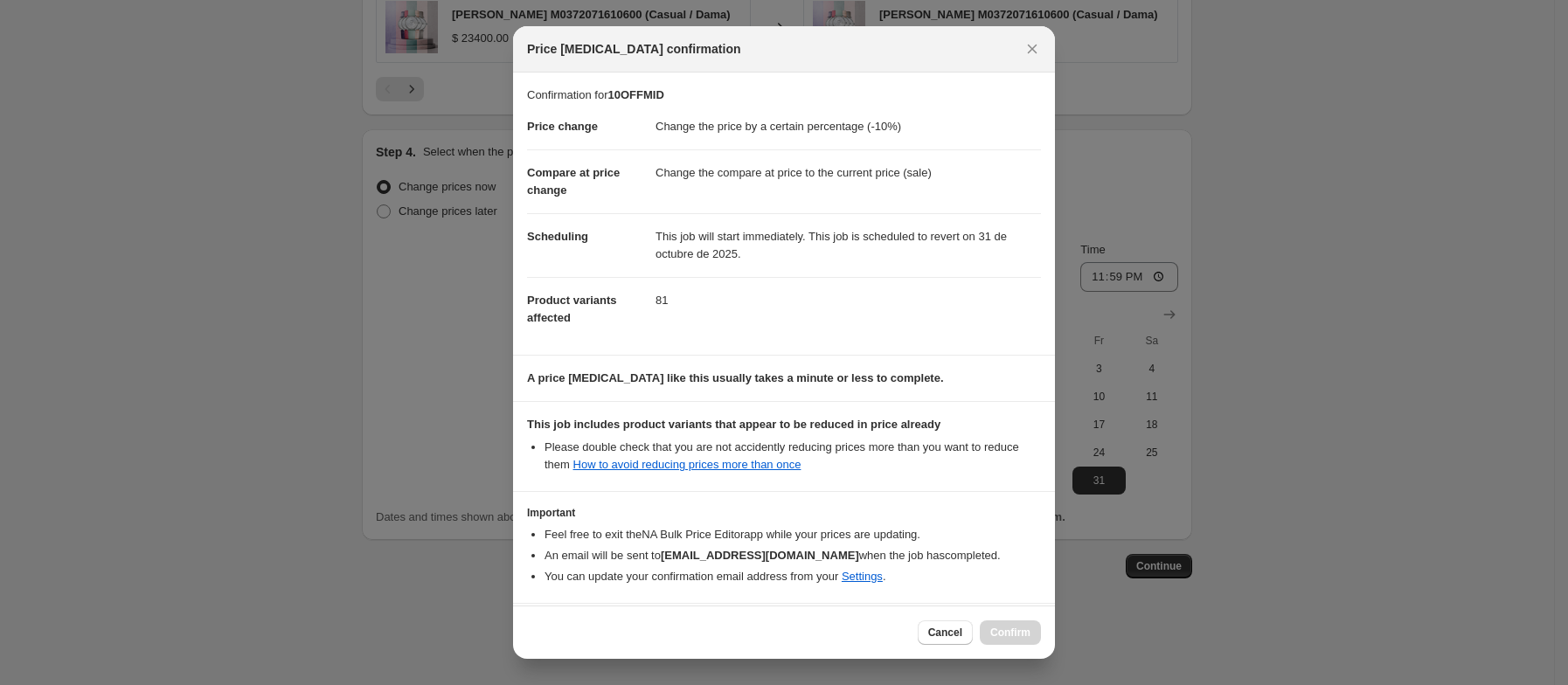
scroll to position [71, 0]
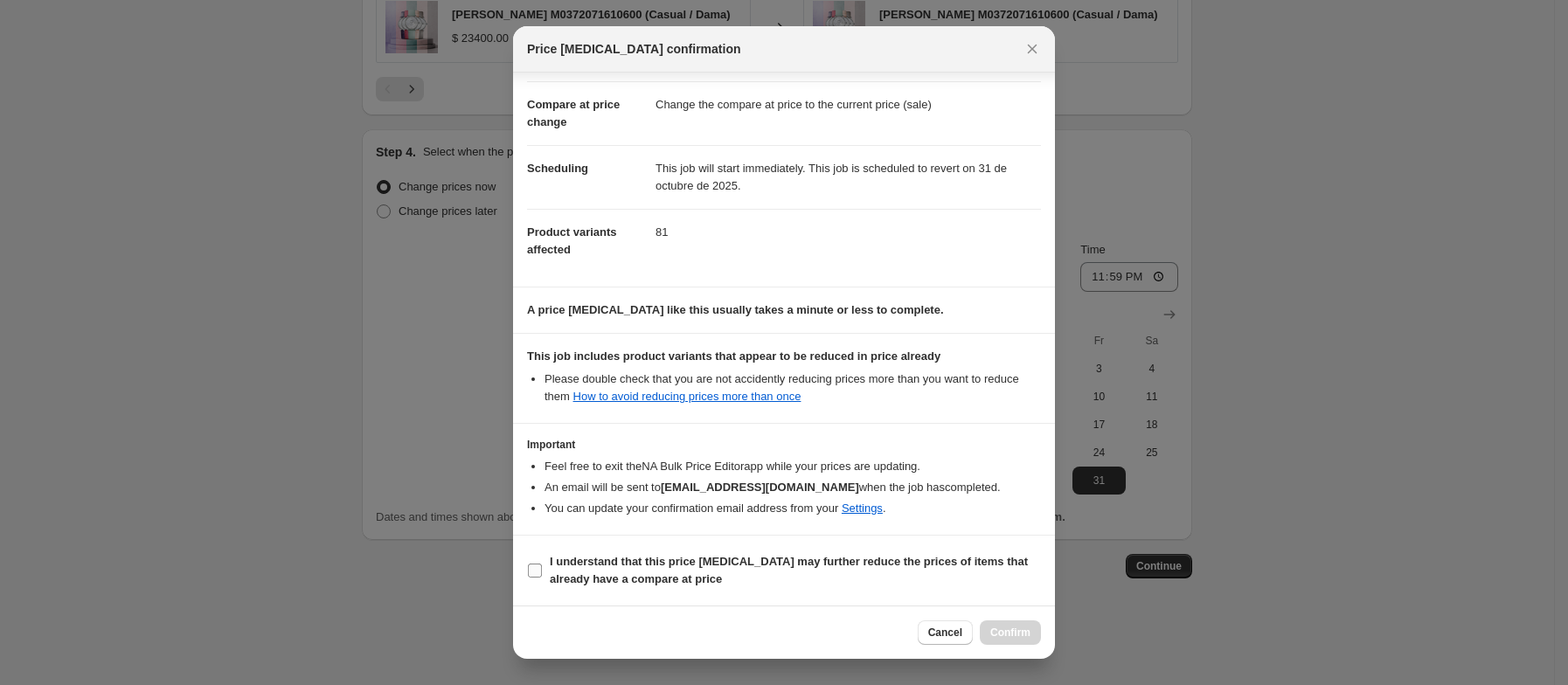
click at [530, 570] on input "I understand that this price change job may further reduce the prices of items …" at bounding box center [535, 570] width 14 height 14
checkbox input "true"
click at [1020, 629] on span "Confirm" at bounding box center [1011, 633] width 41 height 14
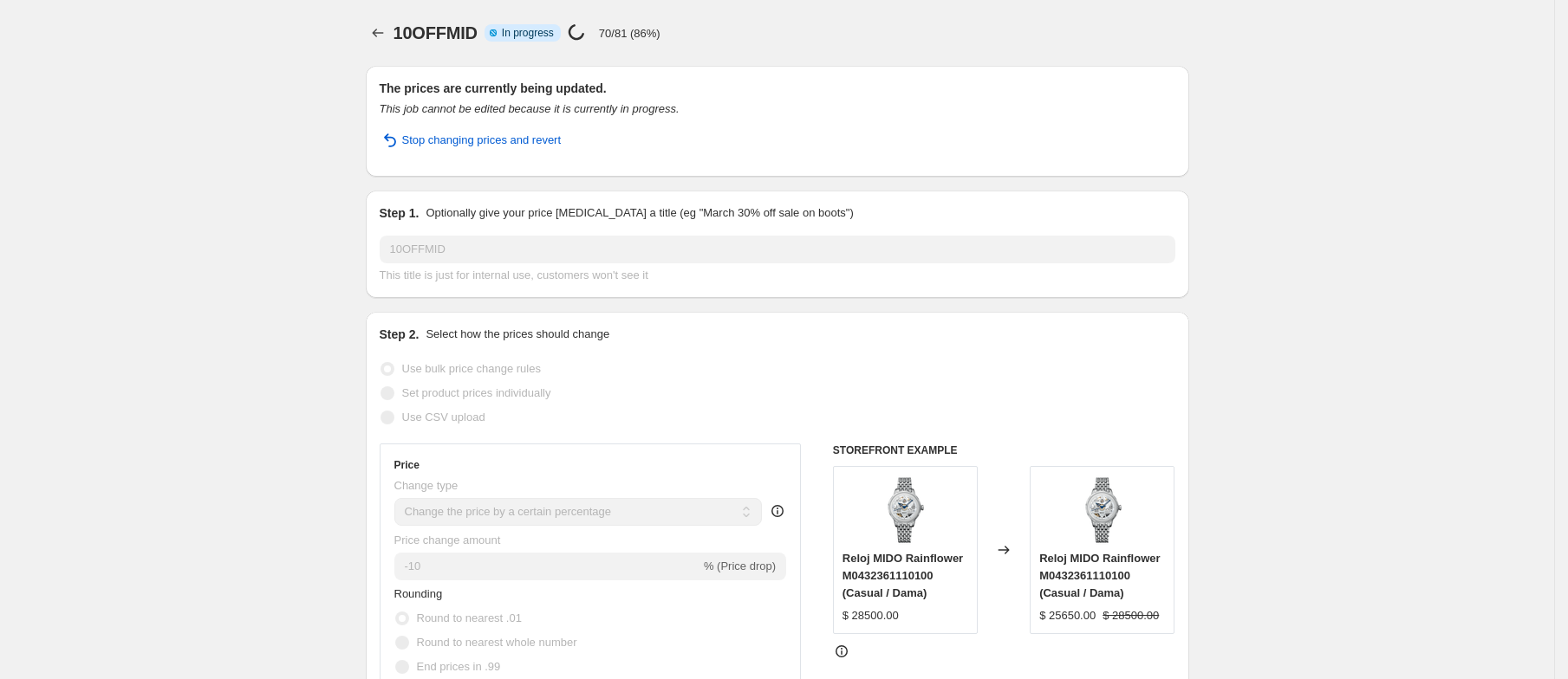
select select "percentage"
select select "collection"
